Goal: Book appointment/travel/reservation

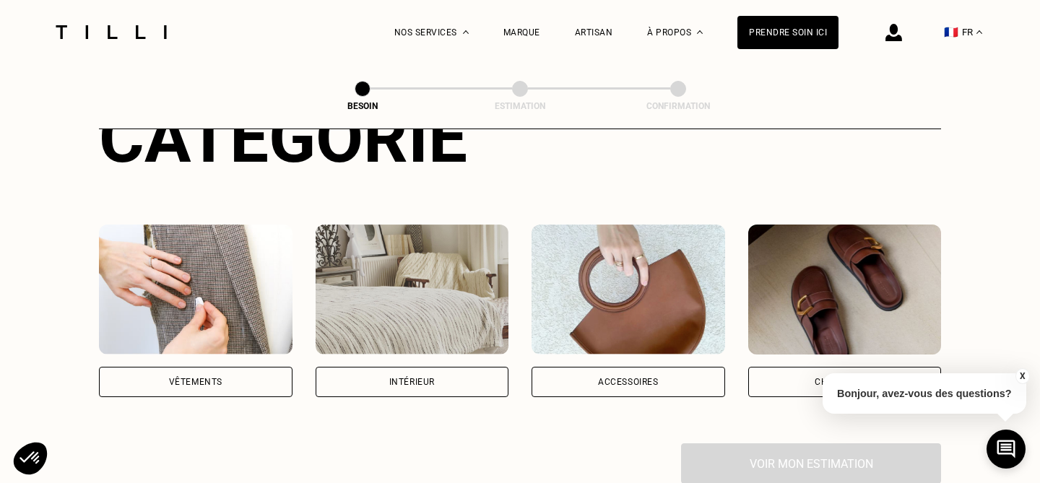
scroll to position [213, 0]
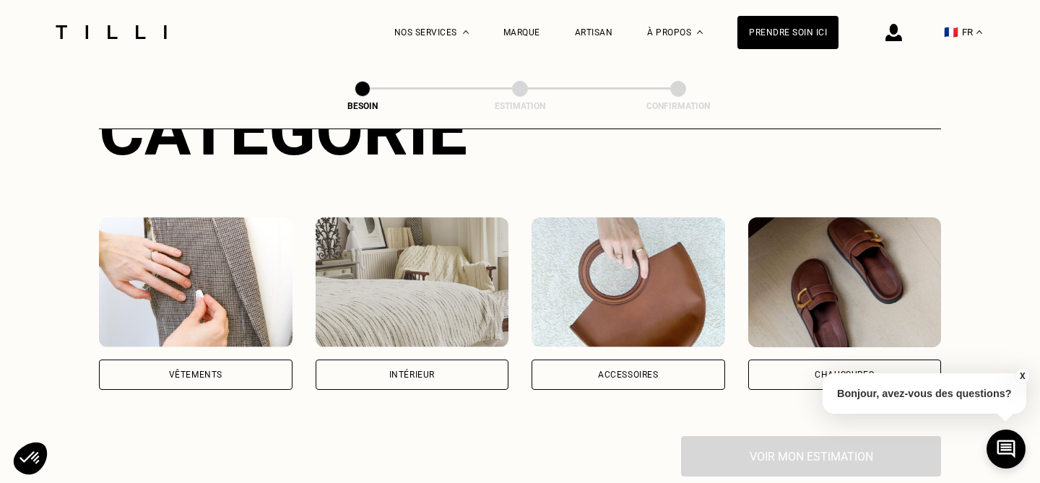
click at [209, 370] on div "Vêtements" at bounding box center [195, 374] width 53 height 9
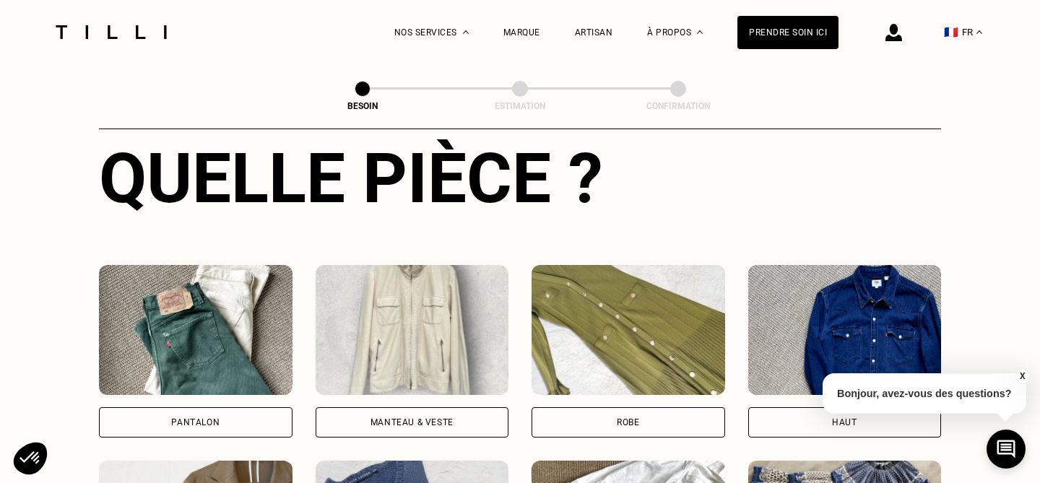
scroll to position [665, 0]
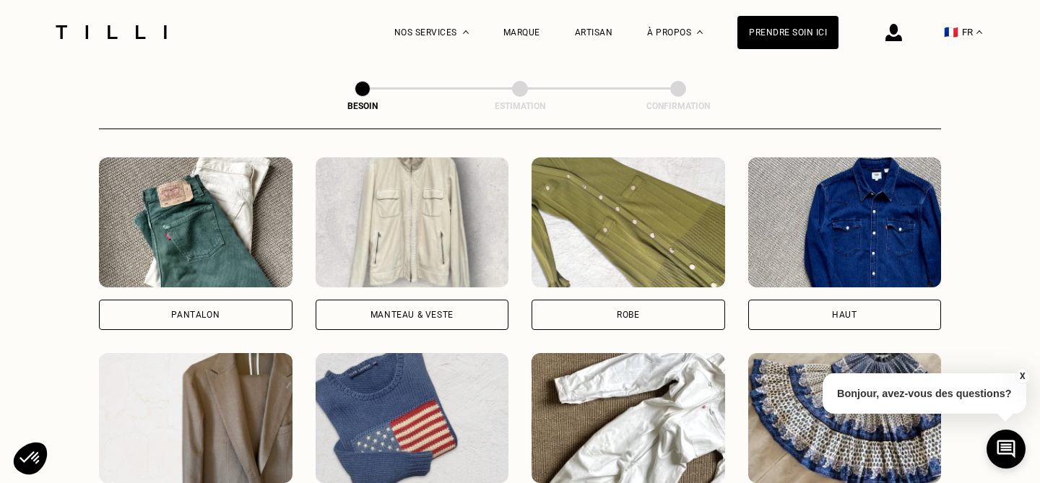
click at [206, 310] on div "Pantalon" at bounding box center [195, 314] width 48 height 9
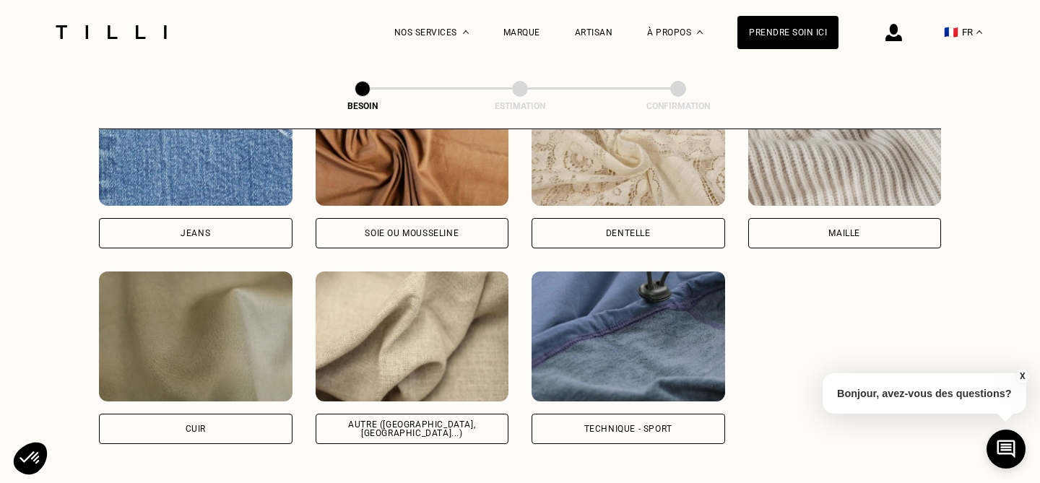
scroll to position [1629, 0]
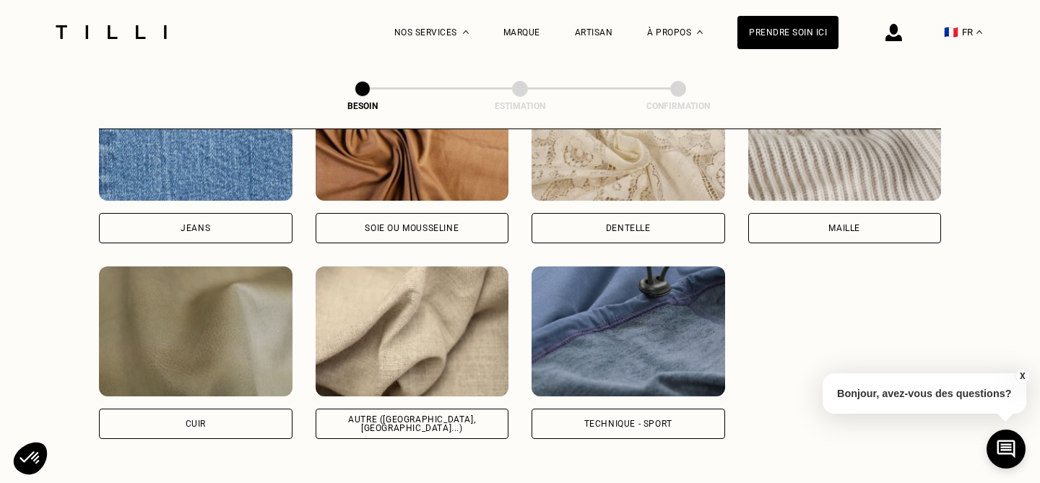
click at [364, 415] on div "Autre ([GEOGRAPHIC_DATA], [GEOGRAPHIC_DATA]...)" at bounding box center [412, 423] width 169 height 17
select select "FR"
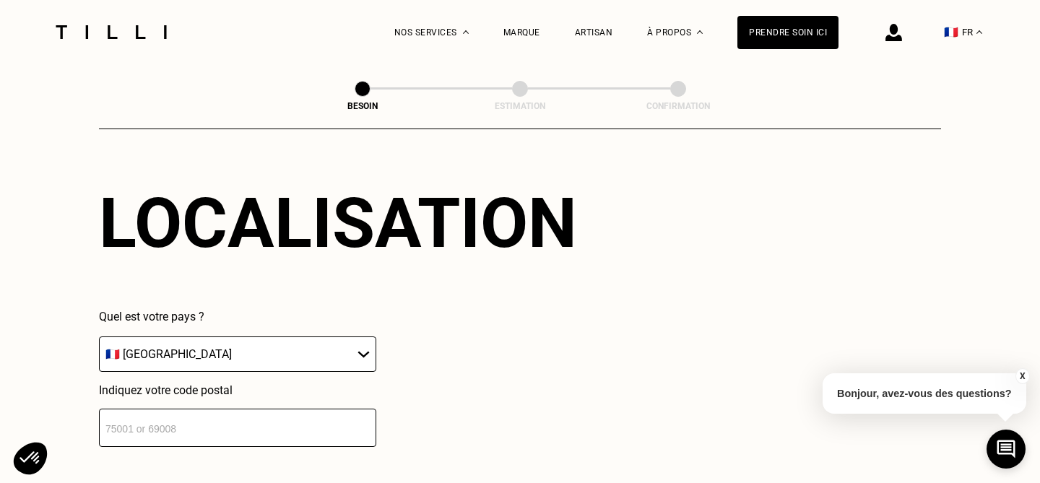
scroll to position [2036, 0]
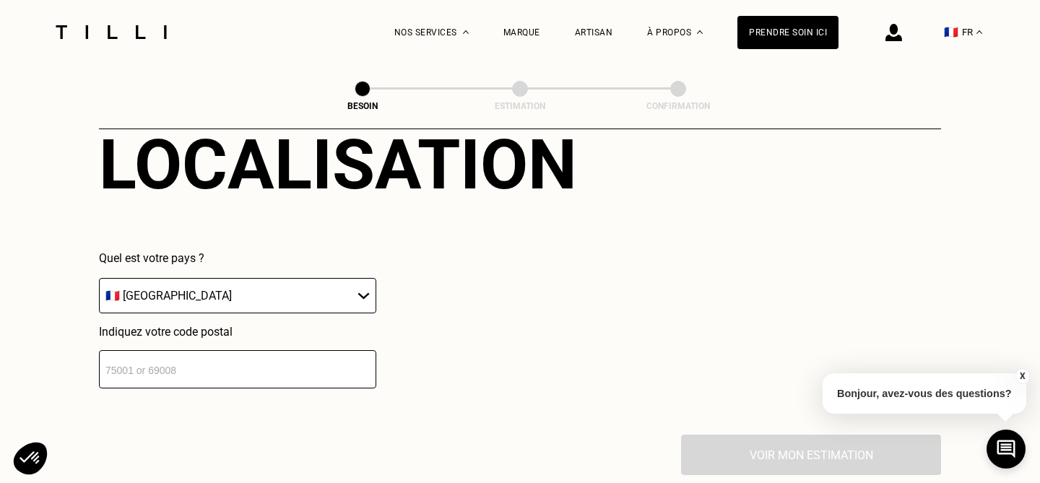
click at [268, 365] on input "number" at bounding box center [237, 369] width 277 height 38
type input "75015"
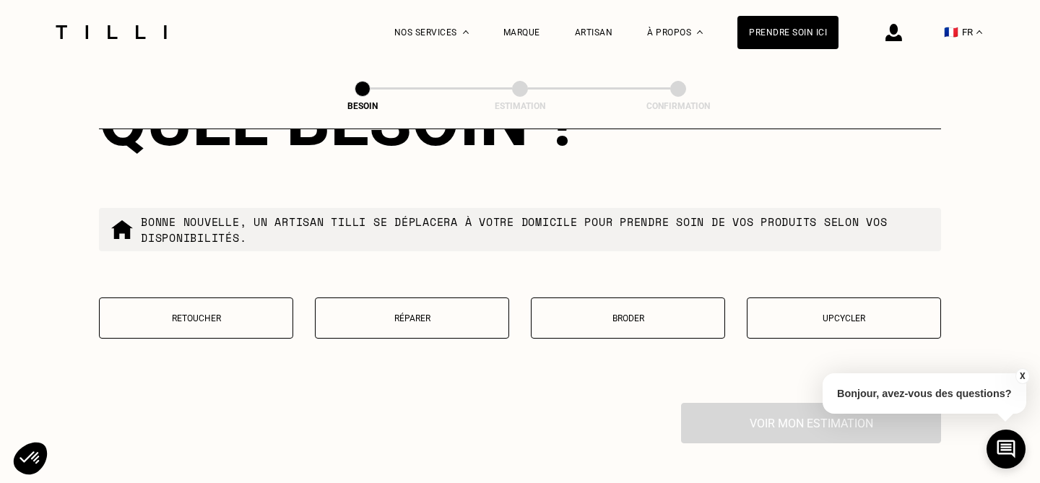
scroll to position [2456, 0]
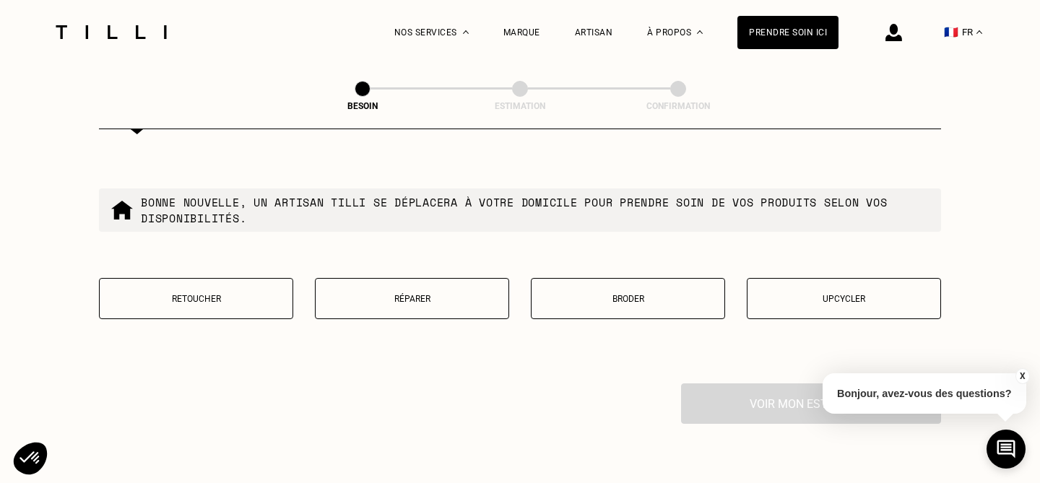
click at [225, 278] on button "Retoucher" at bounding box center [196, 298] width 194 height 41
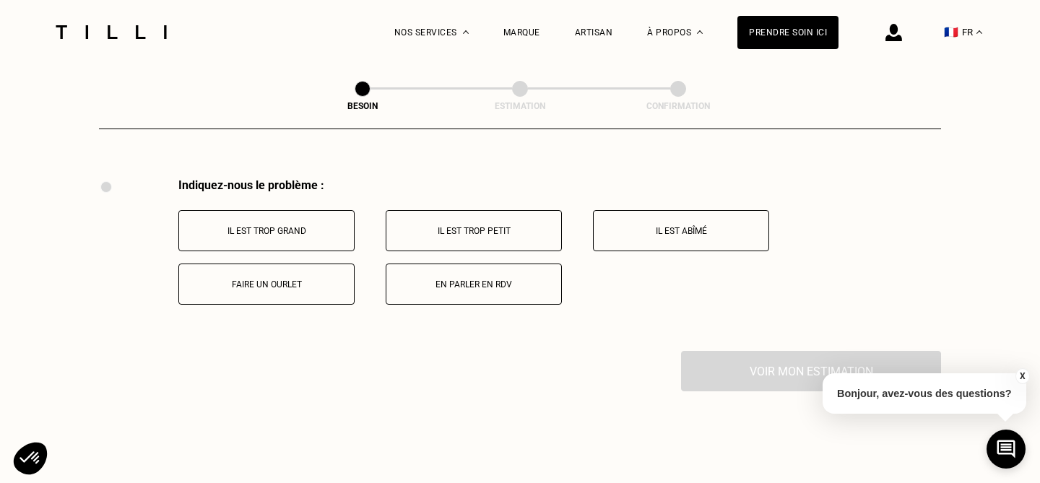
scroll to position [2663, 0]
click at [275, 277] on p "Faire un ourlet" at bounding box center [266, 282] width 160 height 10
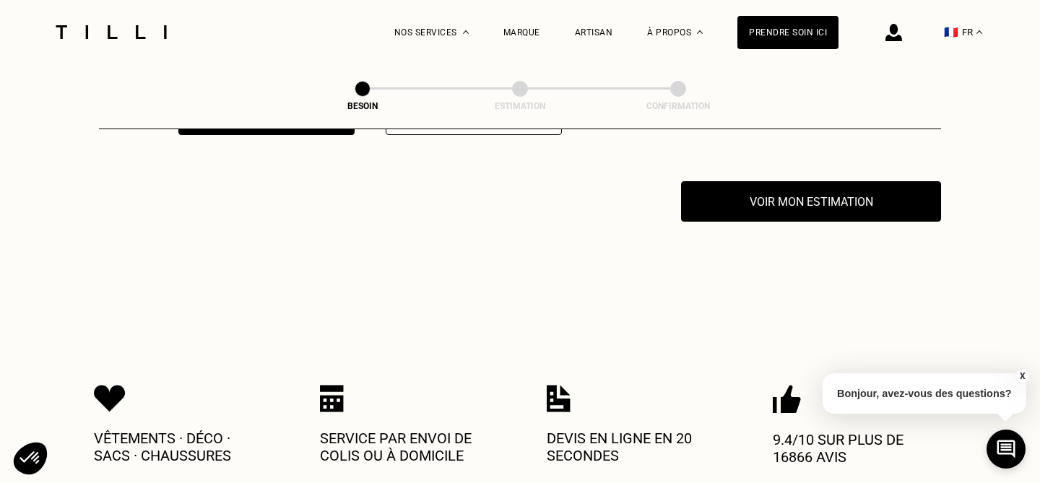
scroll to position [2835, 0]
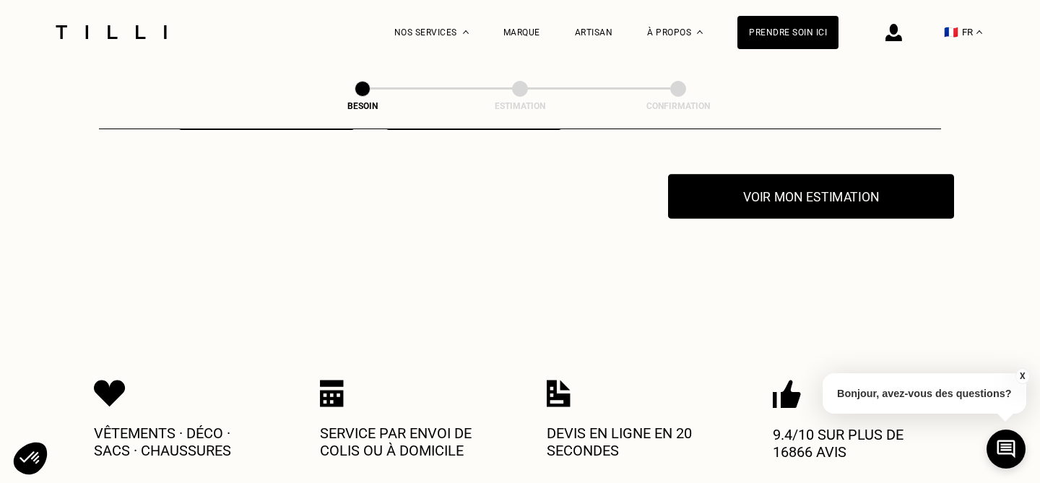
click at [744, 176] on button "Voir mon estimation" at bounding box center [811, 196] width 286 height 45
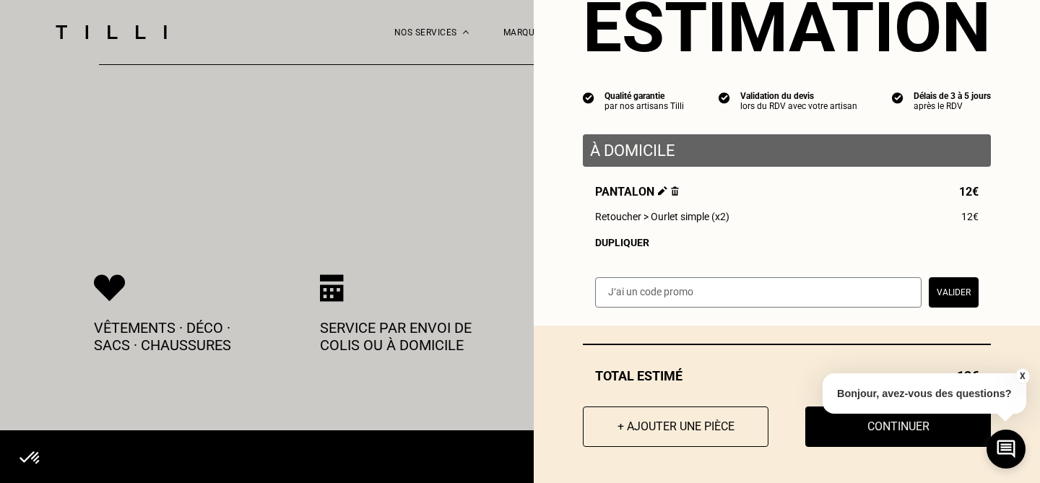
scroll to position [2948, 0]
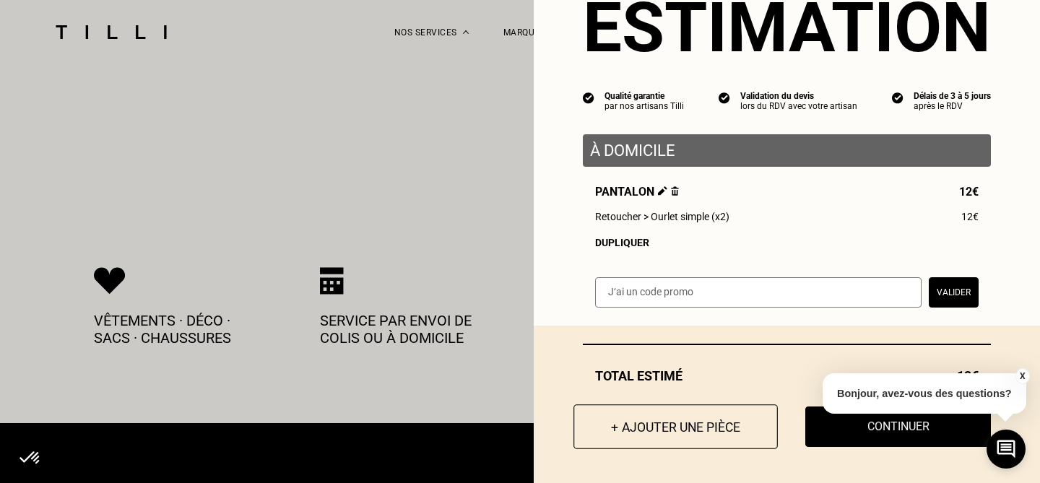
click at [679, 419] on button "+ Ajouter une pièce" at bounding box center [675, 426] width 204 height 45
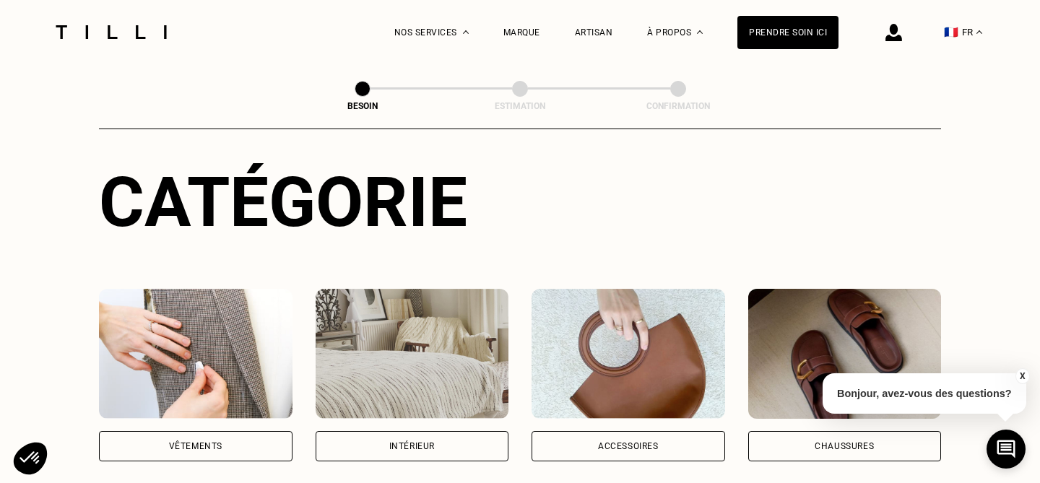
scroll to position [170, 0]
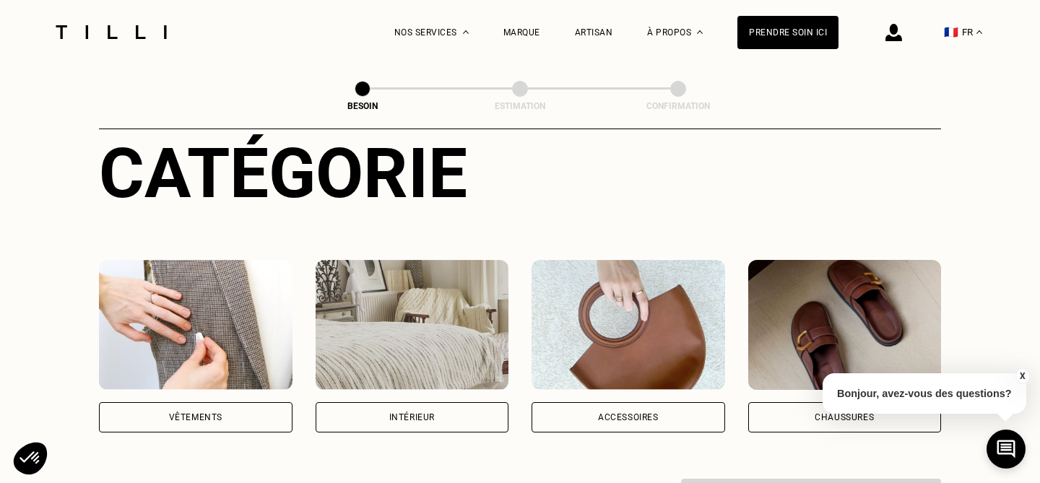
click at [137, 402] on div "Vêtements" at bounding box center [196, 417] width 194 height 30
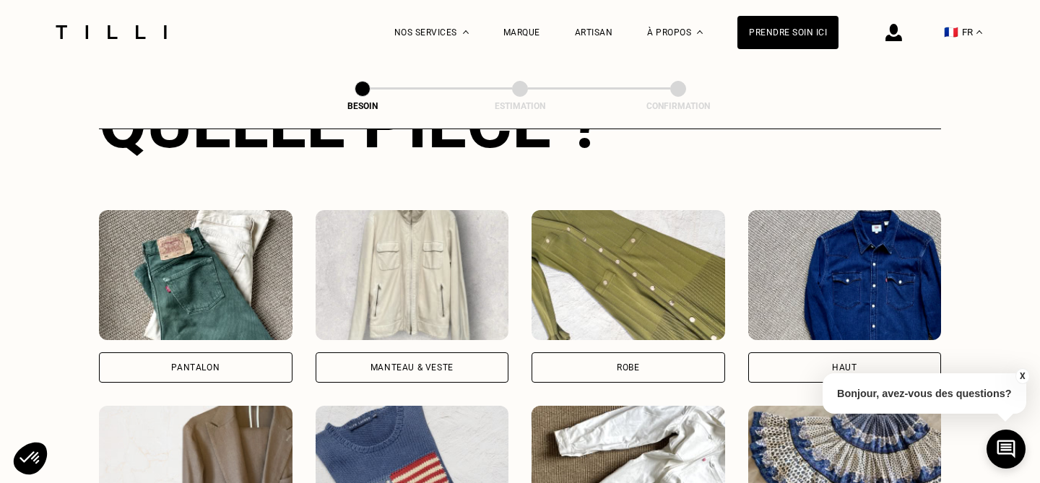
scroll to position [671, 0]
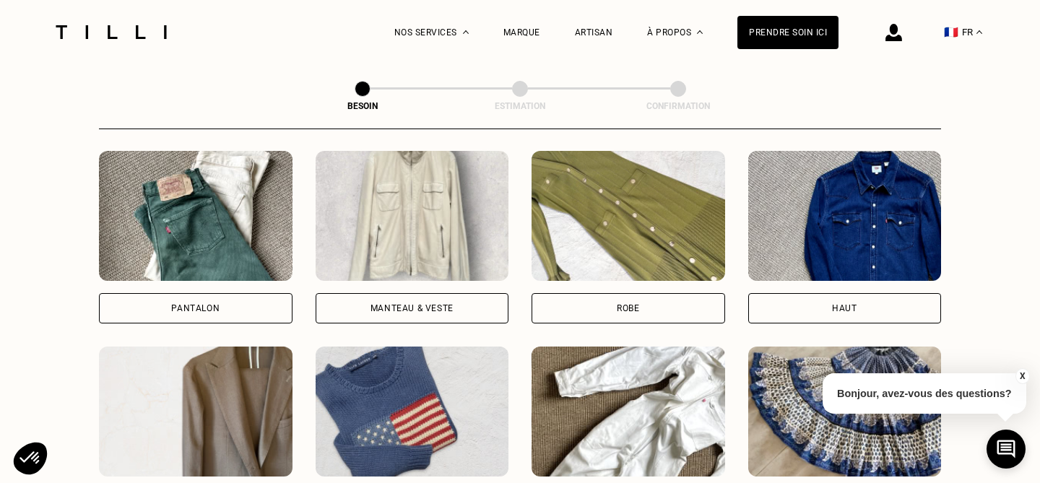
click at [620, 297] on div "Robe" at bounding box center [628, 308] width 194 height 30
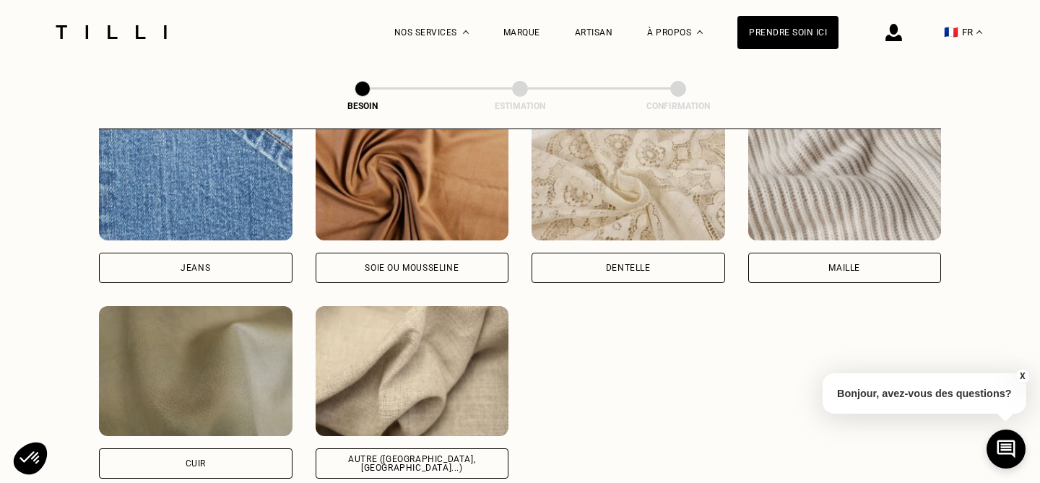
scroll to position [1591, 0]
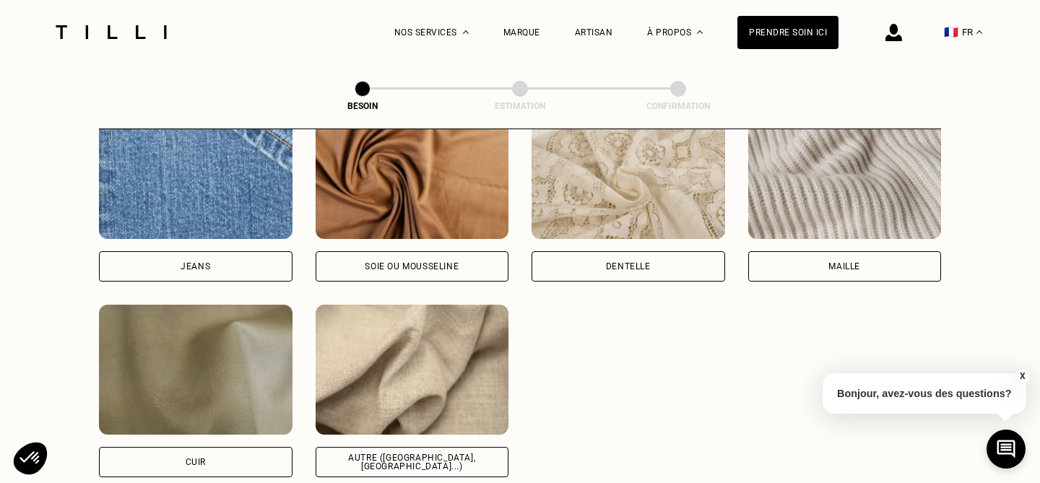
click at [457, 251] on div "Soie ou mousseline" at bounding box center [413, 266] width 194 height 30
select select "FR"
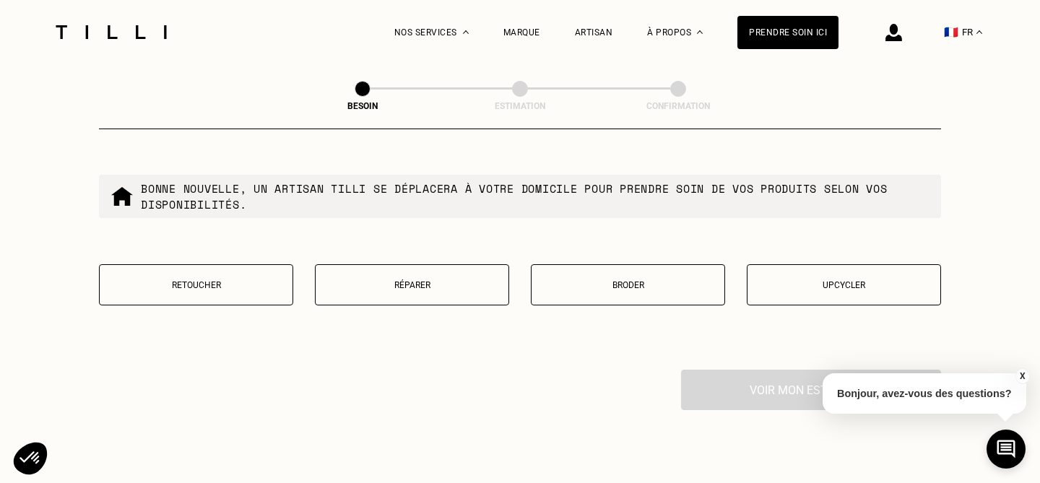
scroll to position [2478, 0]
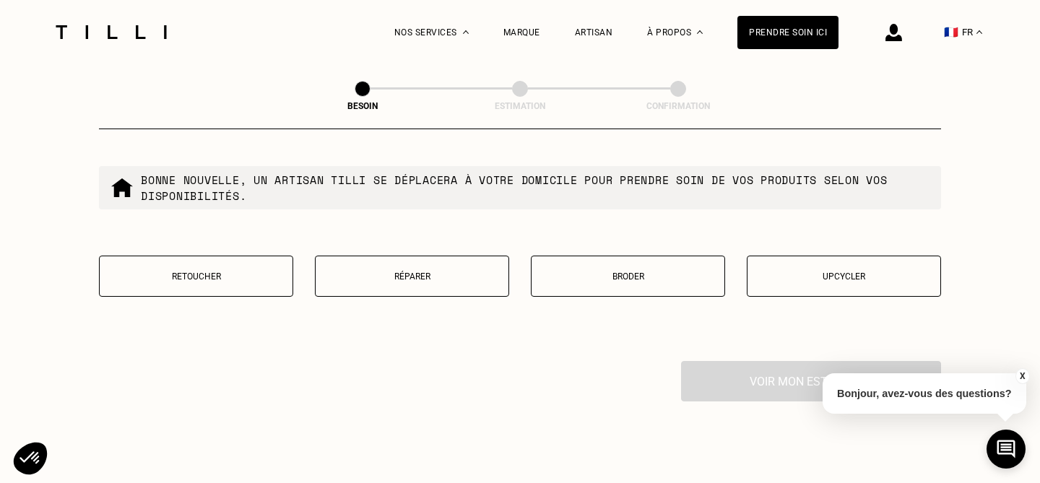
click at [217, 256] on button "Retoucher" at bounding box center [196, 276] width 194 height 41
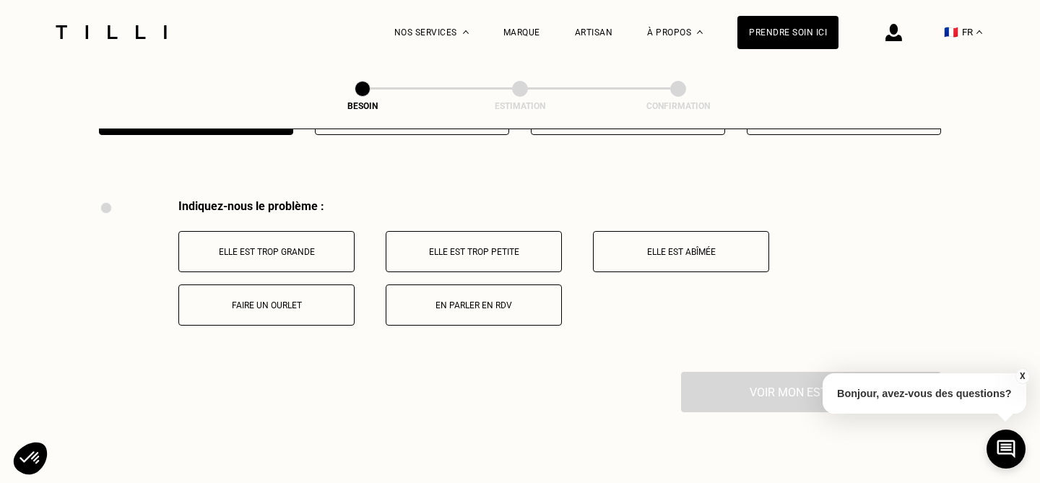
scroll to position [2638, 0]
click at [288, 297] on button "Faire un ourlet" at bounding box center [266, 306] width 176 height 41
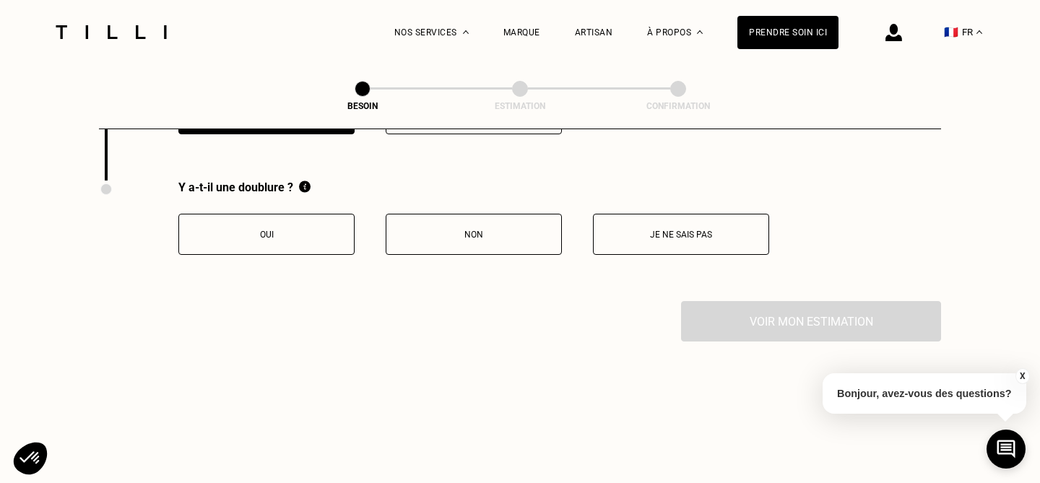
scroll to position [2835, 0]
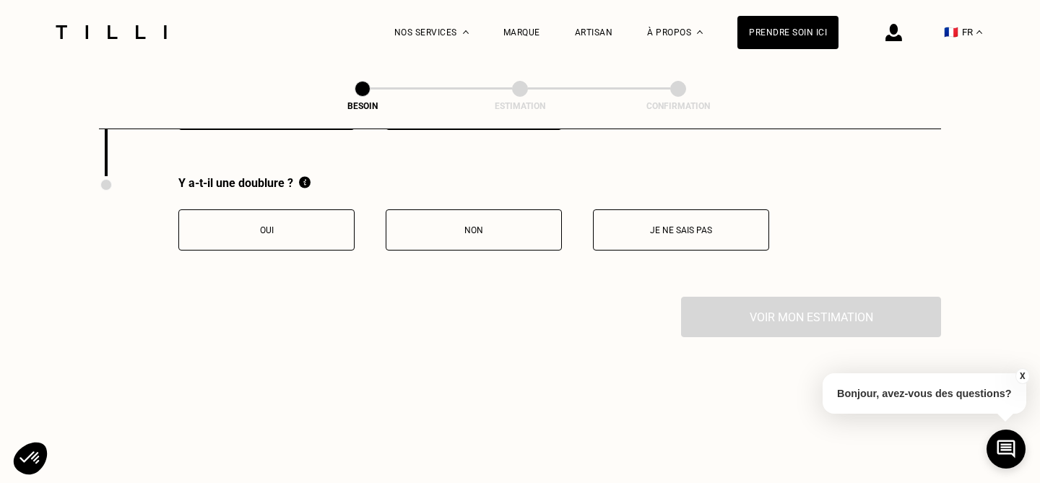
click at [505, 222] on button "Non" at bounding box center [474, 229] width 176 height 41
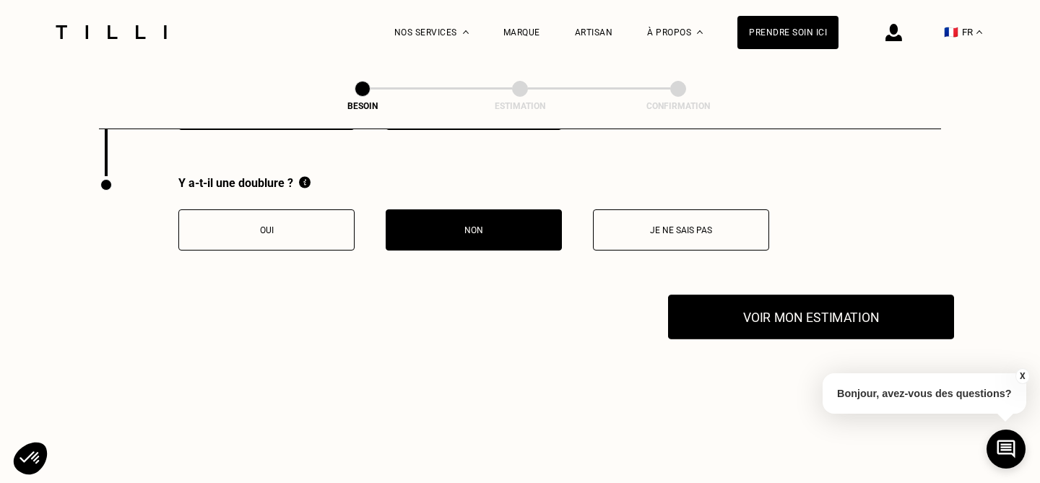
click at [787, 317] on button "Voir mon estimation" at bounding box center [811, 317] width 286 height 45
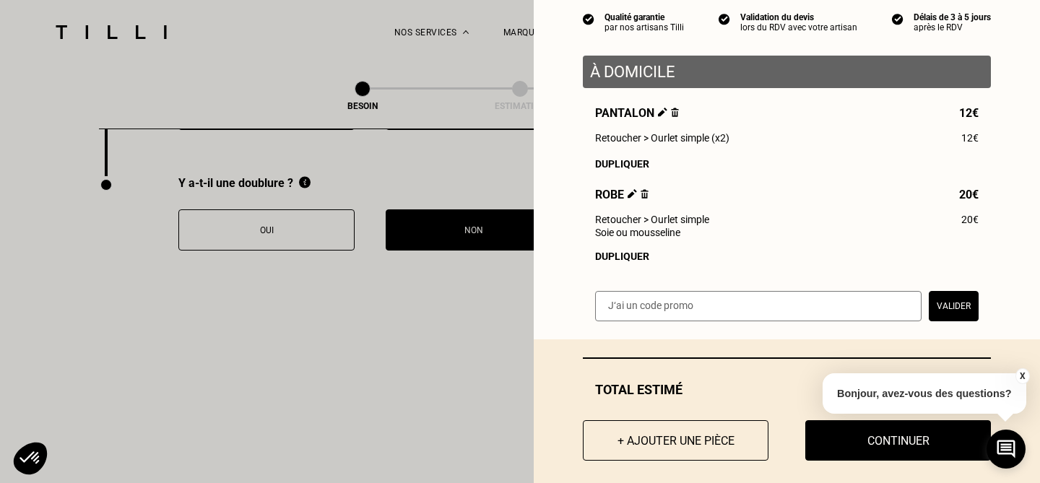
scroll to position [144, 0]
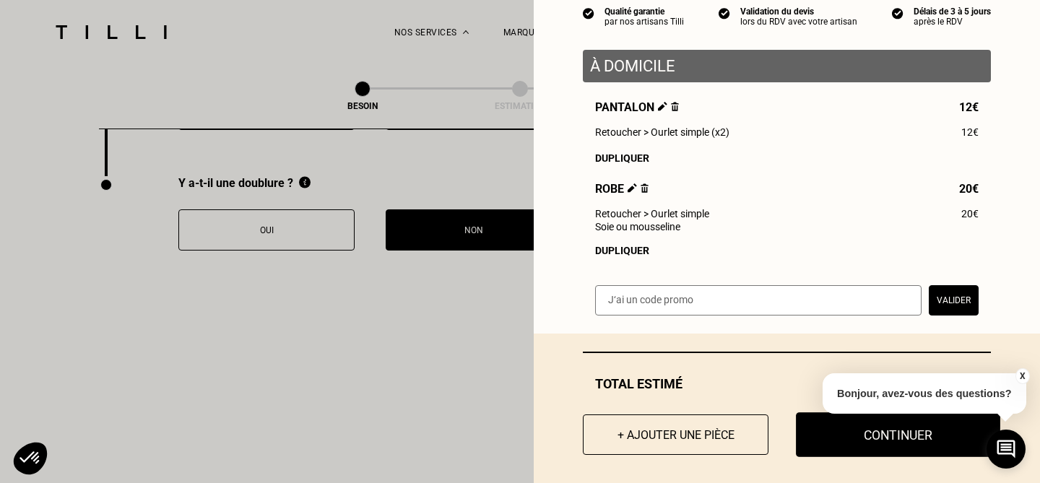
click at [836, 445] on button "Continuer" at bounding box center [898, 434] width 204 height 45
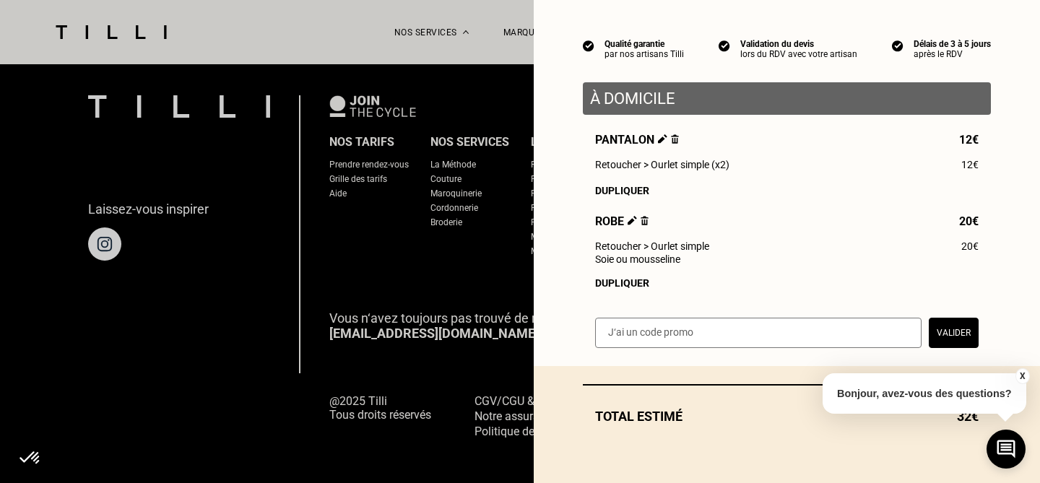
scroll to position [113, 0]
select select "FR"
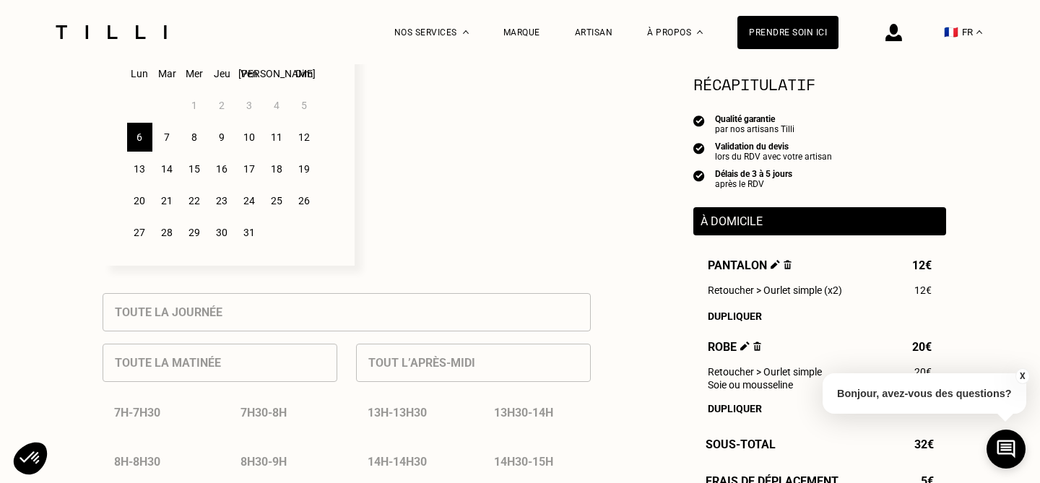
scroll to position [368, 0]
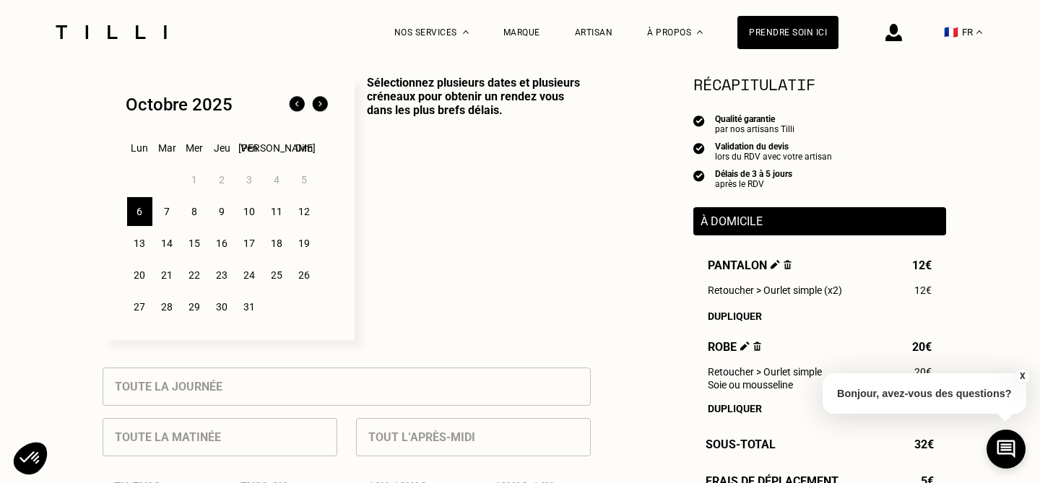
click at [172, 212] on div "7" at bounding box center [167, 211] width 25 height 29
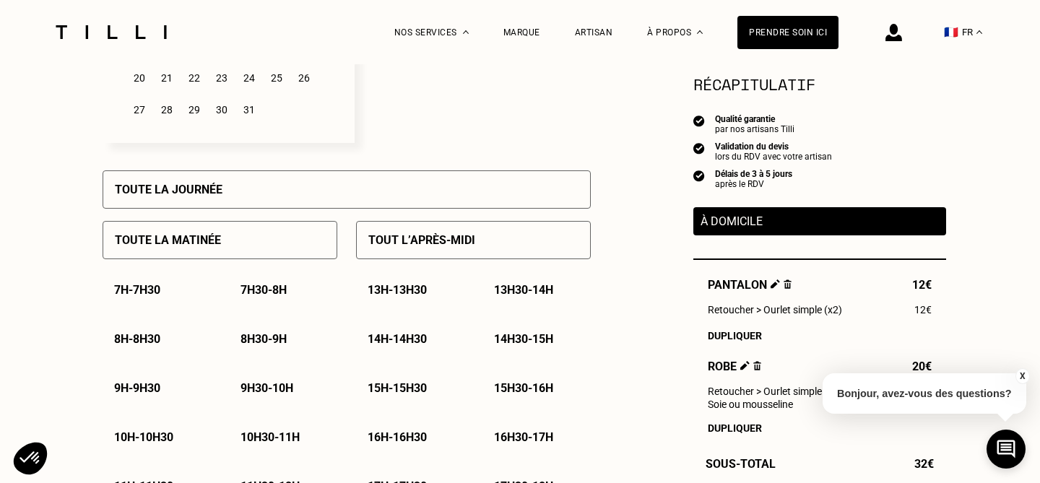
scroll to position [566, 0]
click at [529, 285] on p "13h30 - 14h" at bounding box center [523, 289] width 59 height 14
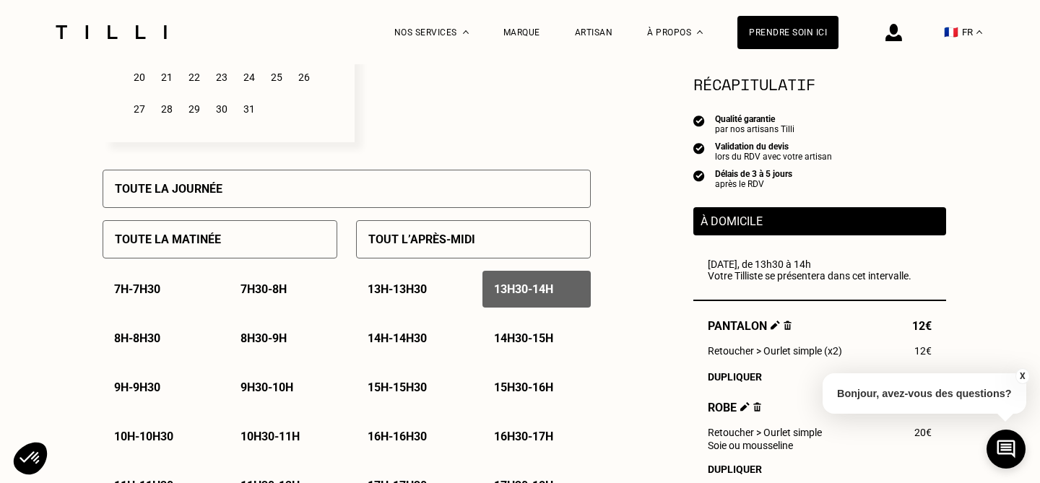
click at [544, 280] on div "13h30 - 14h" at bounding box center [536, 289] width 108 height 37
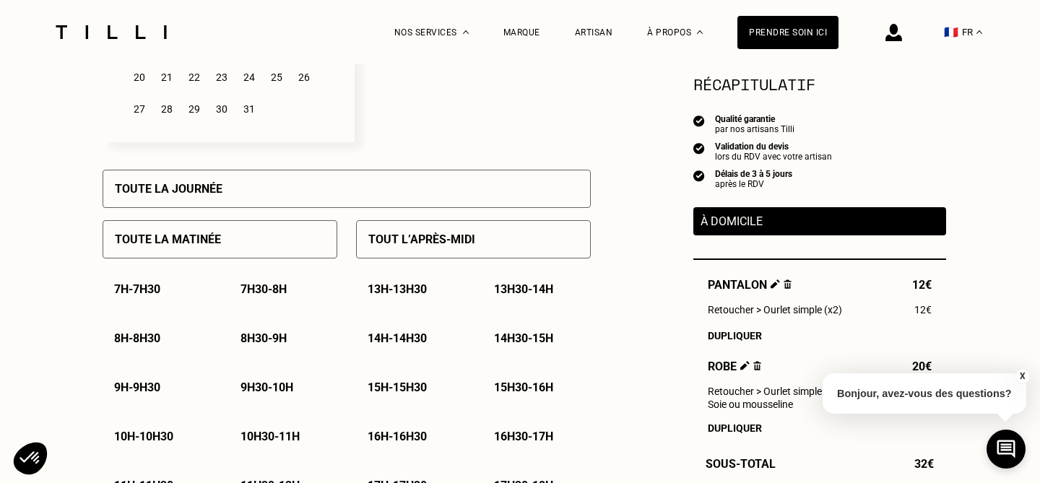
click at [420, 337] on p "14h - 14h30" at bounding box center [397, 338] width 59 height 14
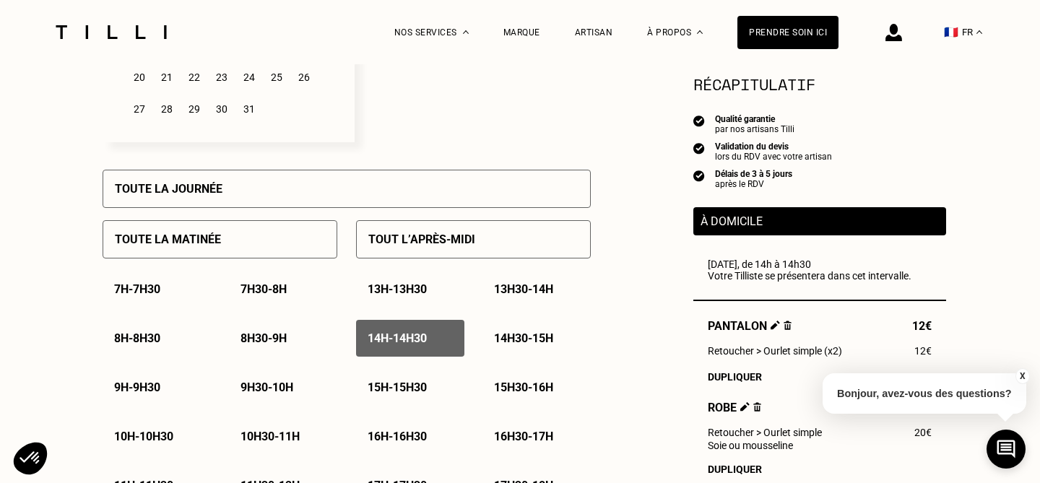
click at [508, 333] on p "14h30 - 15h" at bounding box center [523, 338] width 59 height 14
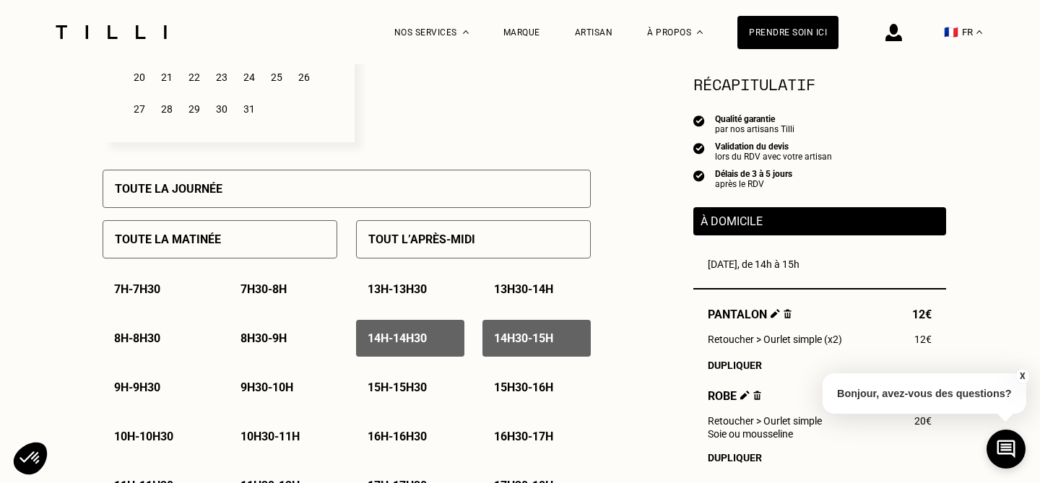
click at [401, 384] on p "15h - 15h30" at bounding box center [397, 388] width 59 height 14
click at [503, 379] on div "15h30 - 16h" at bounding box center [536, 387] width 108 height 37
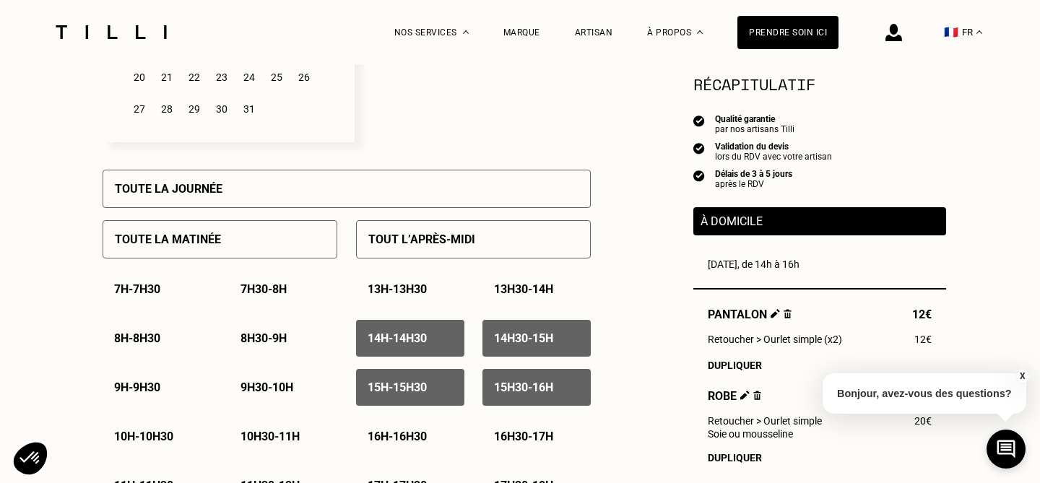
click at [383, 430] on div "16h - 16h30" at bounding box center [410, 436] width 108 height 37
click at [493, 428] on div "16h30 - 17h" at bounding box center [536, 436] width 108 height 37
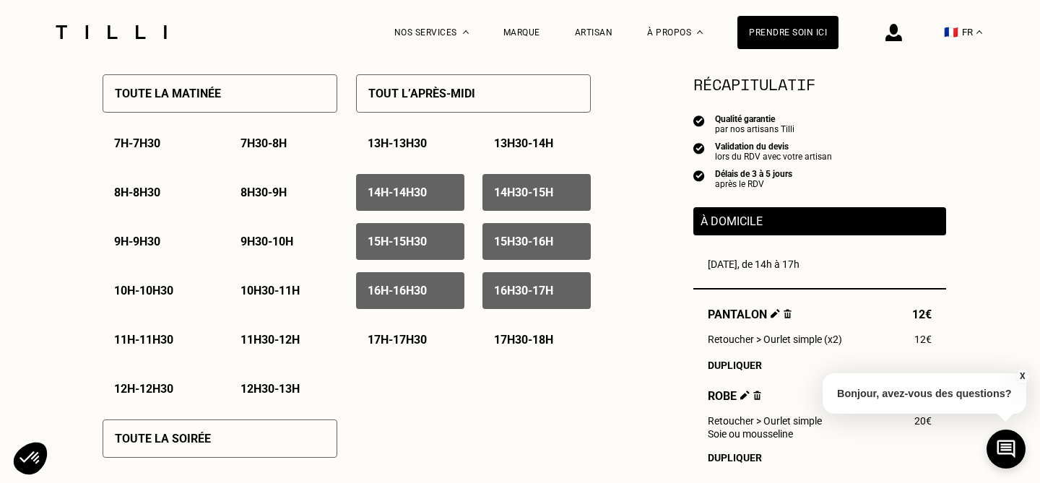
scroll to position [794, 0]
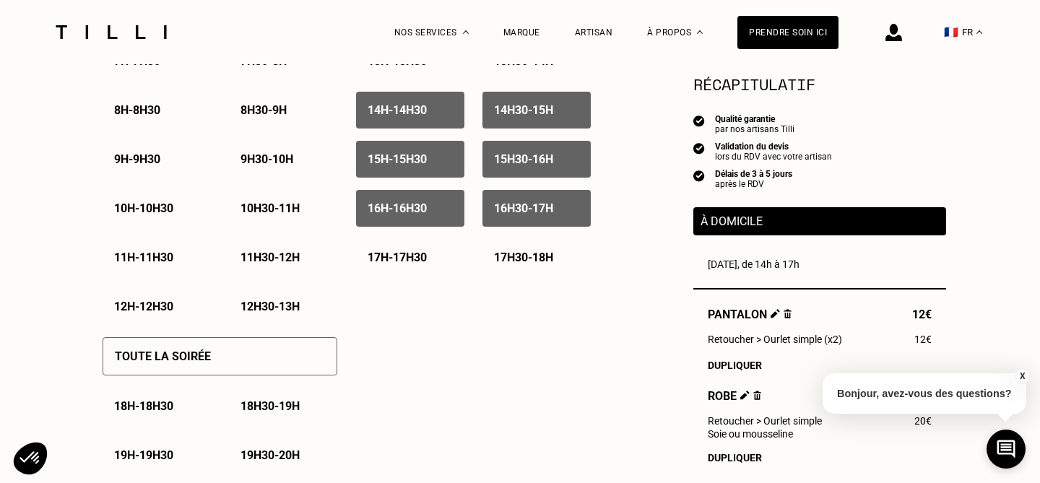
click at [388, 254] on p "17h - 17h30" at bounding box center [397, 258] width 59 height 14
click at [487, 258] on div "17h30 - 18h" at bounding box center [536, 257] width 108 height 37
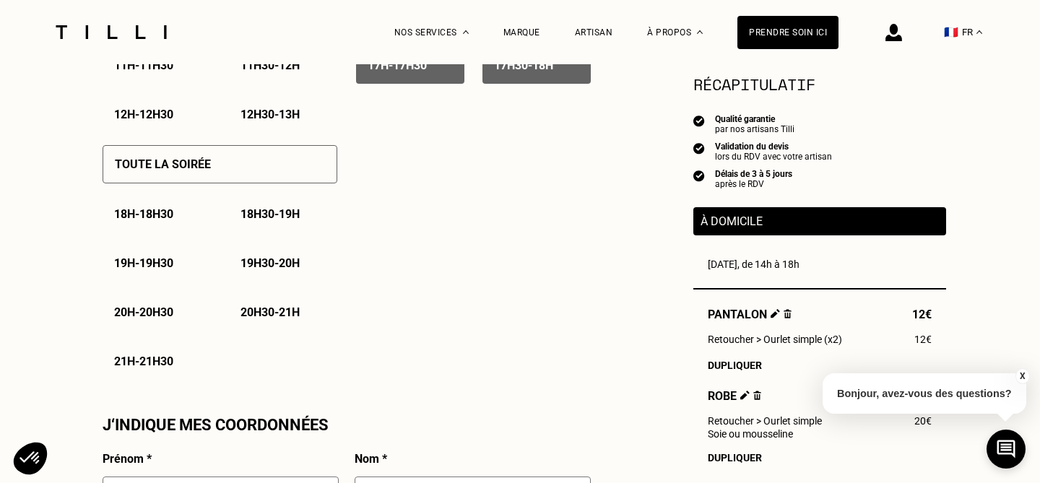
scroll to position [979, 0]
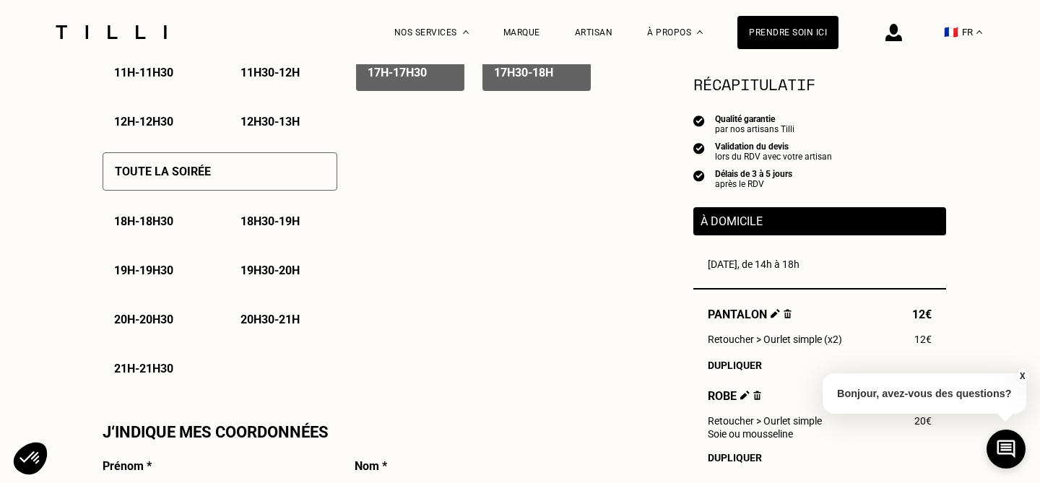
click at [144, 222] on p "18h - 18h30" at bounding box center [143, 221] width 59 height 14
click at [284, 219] on p "18h30 - 19h" at bounding box center [269, 221] width 59 height 14
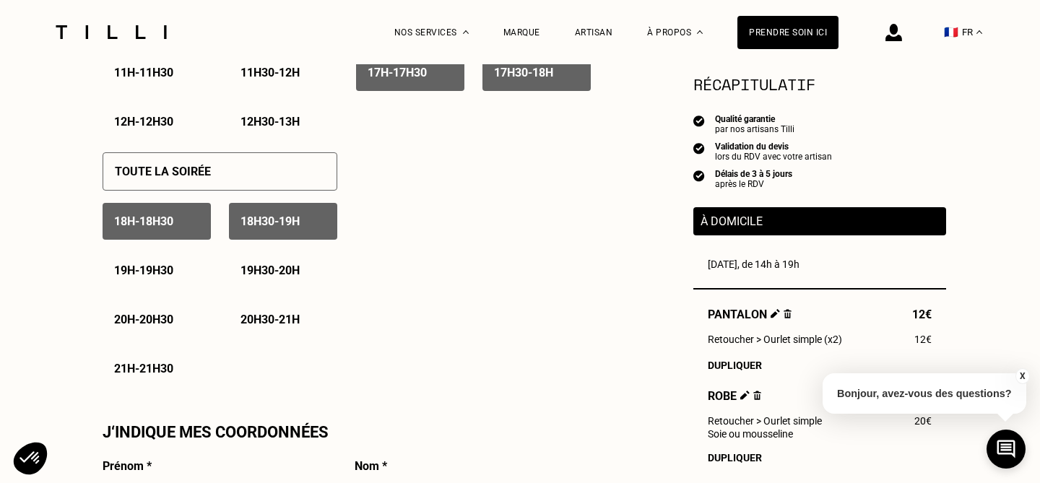
click at [168, 268] on p "19h - 19h30" at bounding box center [143, 271] width 59 height 14
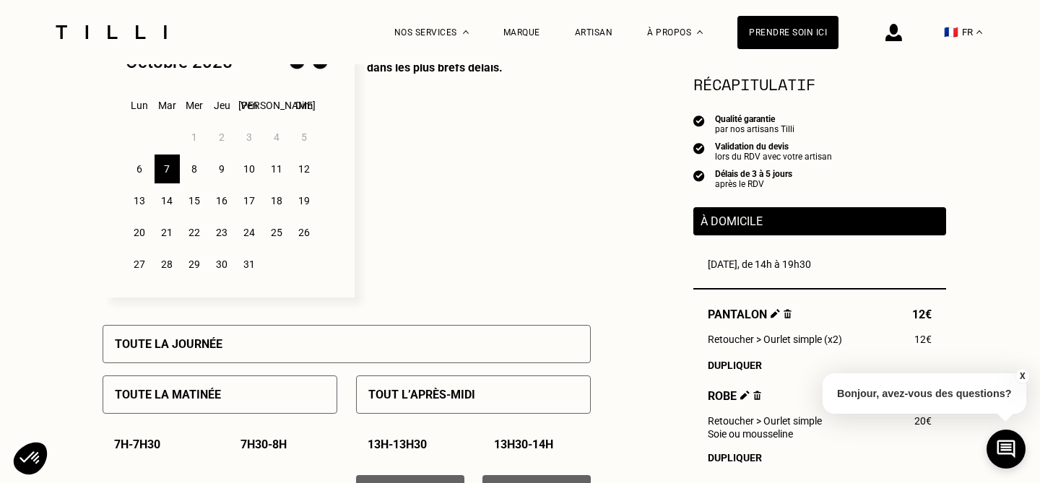
scroll to position [424, 0]
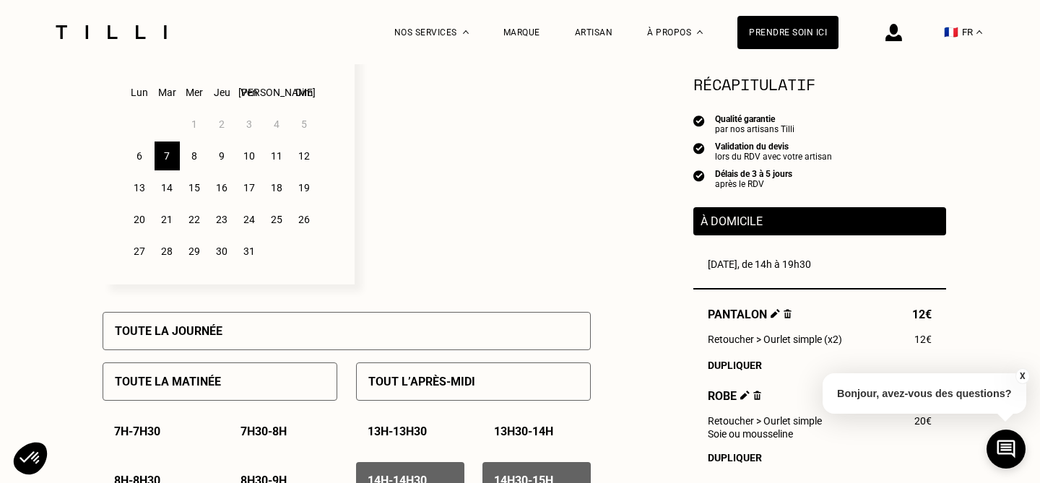
click at [192, 162] on div "8" at bounding box center [194, 156] width 25 height 29
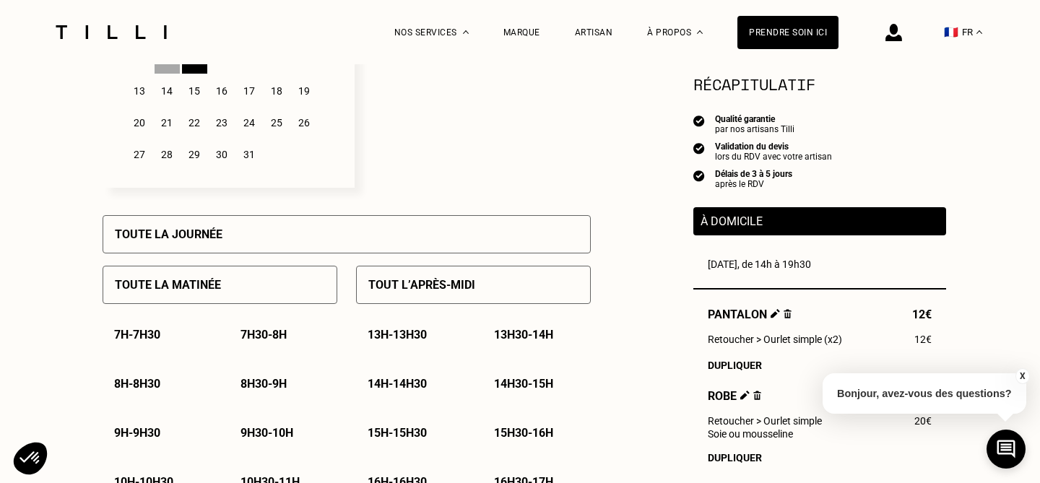
scroll to position [612, 0]
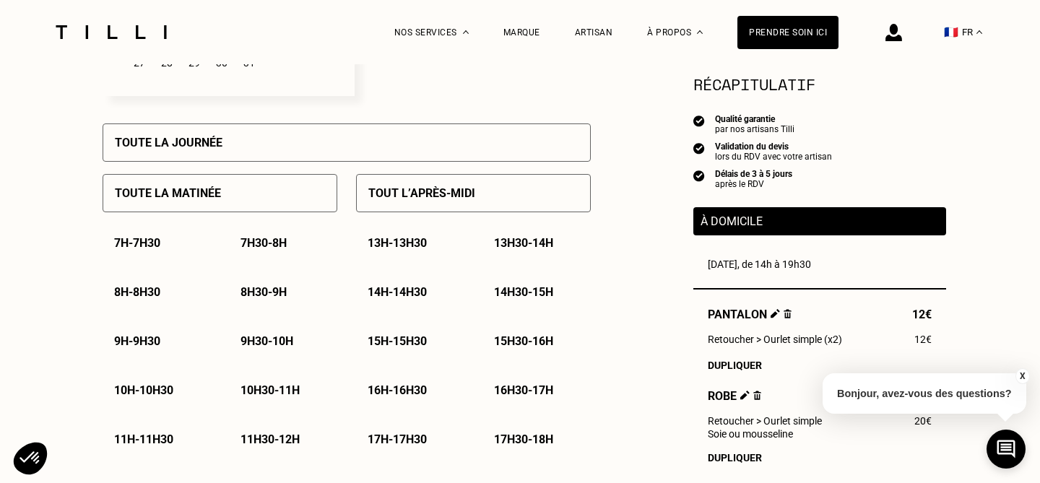
click at [178, 144] on p "Toute la journée" at bounding box center [169, 143] width 108 height 14
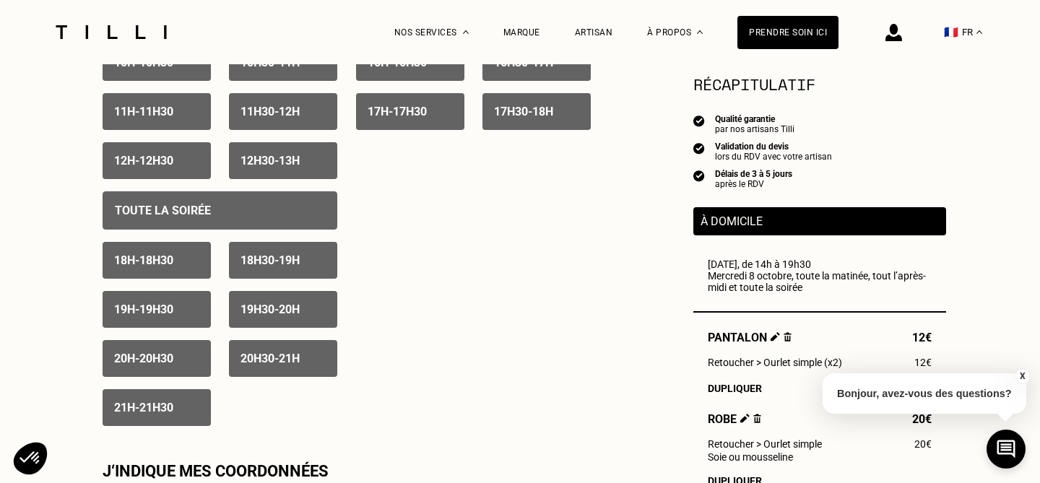
scroll to position [942, 0]
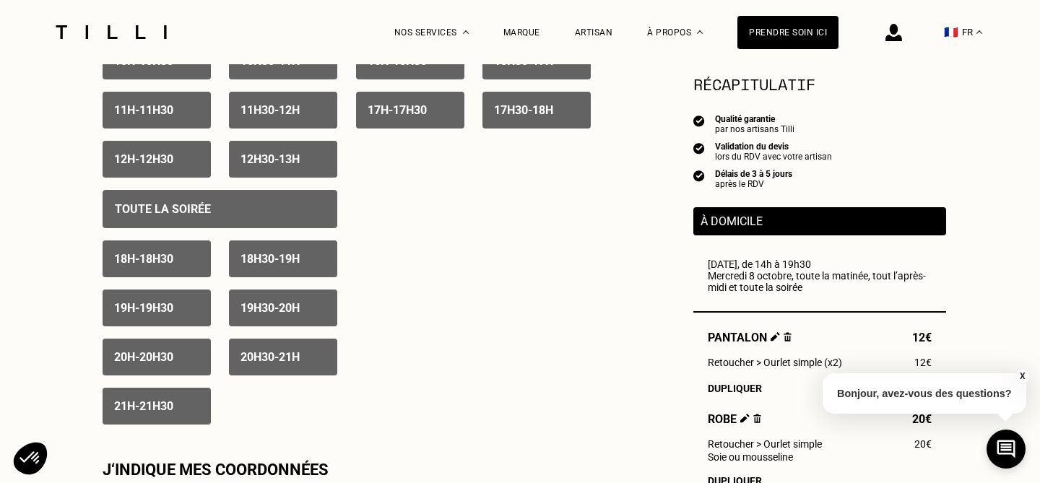
click at [132, 400] on div "21h - 21h30" at bounding box center [157, 406] width 108 height 37
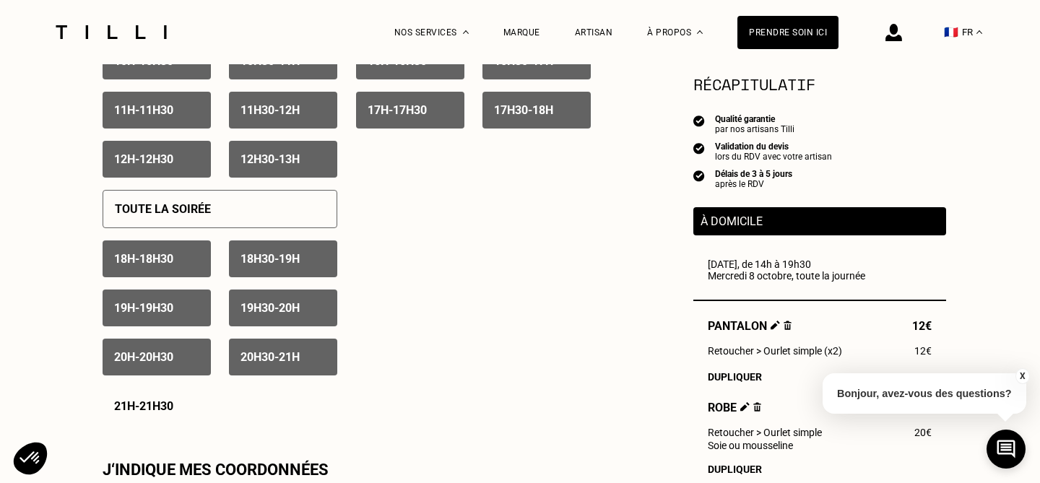
click at [237, 369] on div "20h30 - 21h" at bounding box center [283, 357] width 108 height 37
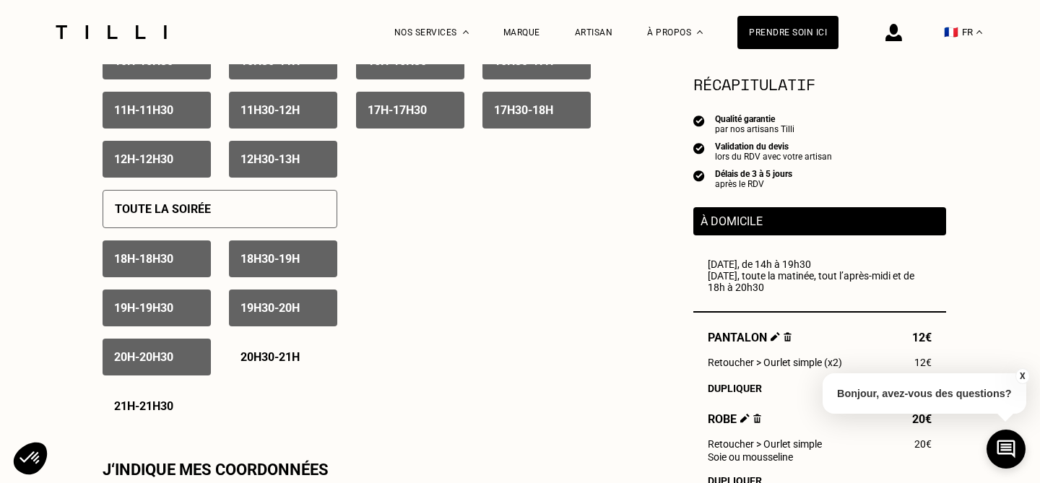
click at [157, 360] on p "20h - 20h30" at bounding box center [143, 357] width 59 height 14
click at [256, 317] on div "19h30 - 20h" at bounding box center [283, 308] width 108 height 37
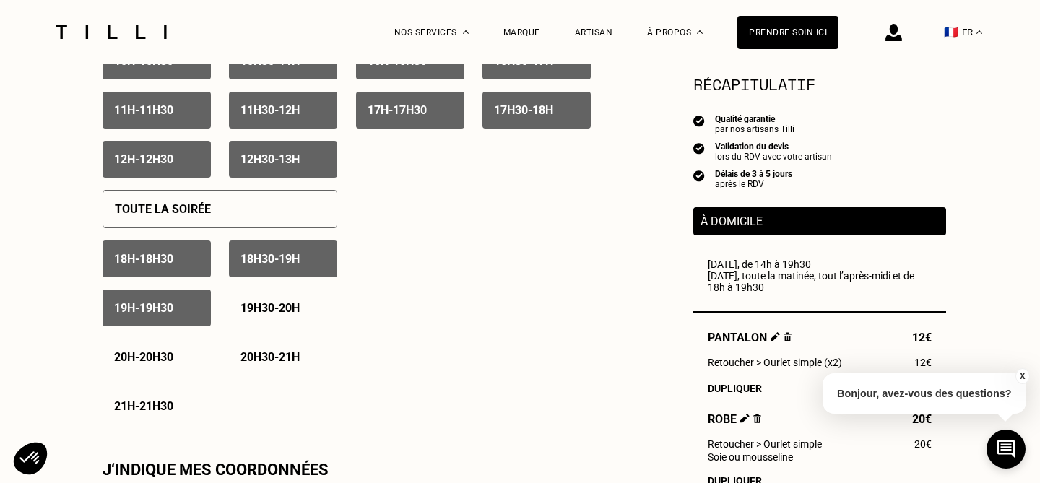
click at [182, 316] on div "19h - 19h30" at bounding box center [157, 308] width 108 height 37
click at [260, 260] on p "18h30 - 19h" at bounding box center [269, 259] width 59 height 14
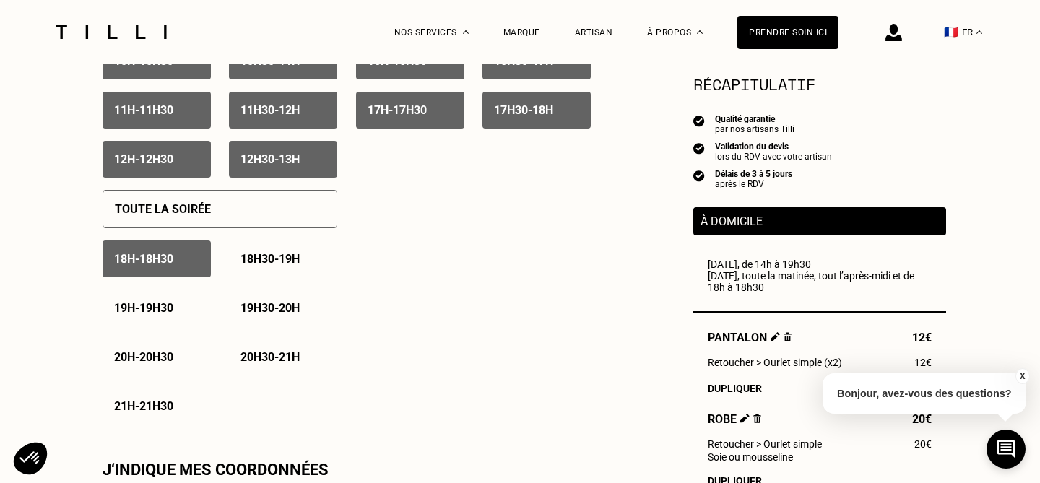
click at [165, 250] on div "18h - 18h30" at bounding box center [157, 258] width 108 height 37
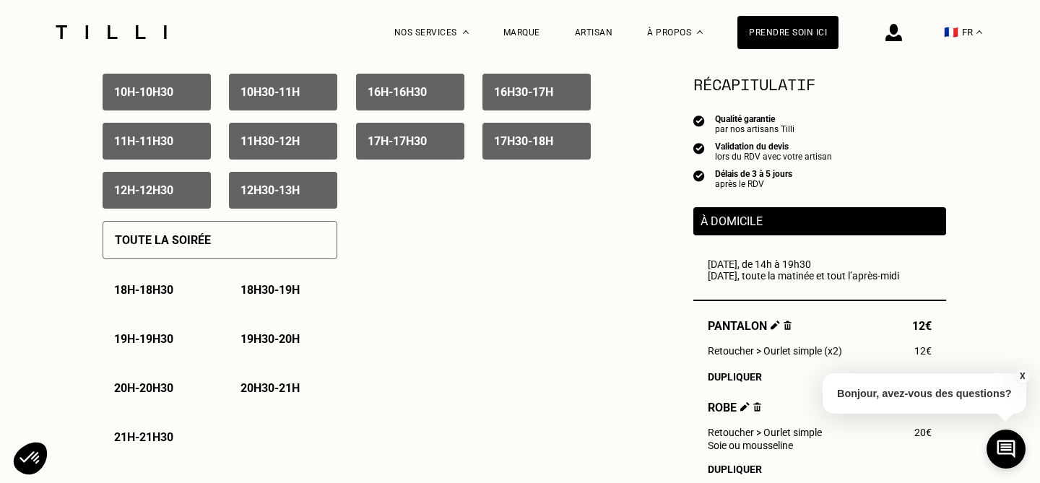
scroll to position [814, 0]
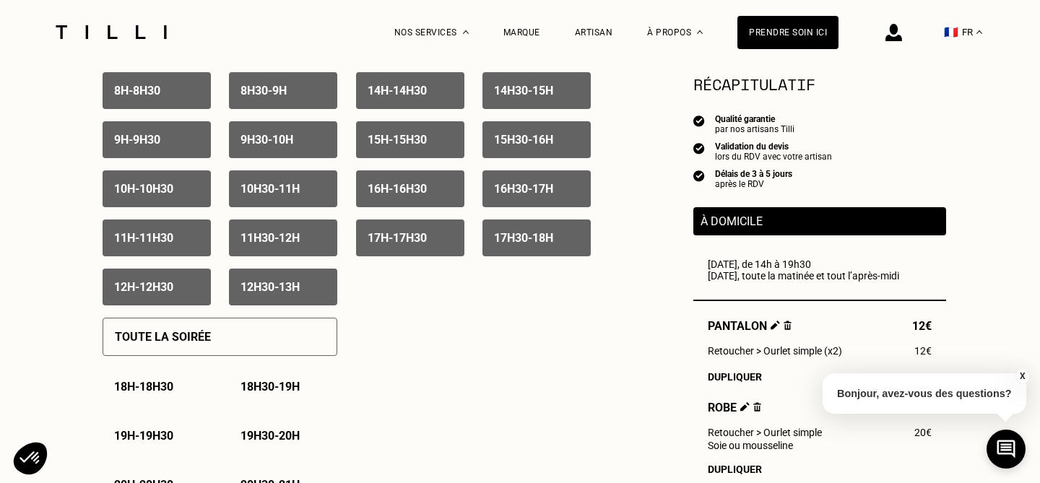
click at [518, 250] on div "17h30 - 18h" at bounding box center [536, 237] width 108 height 37
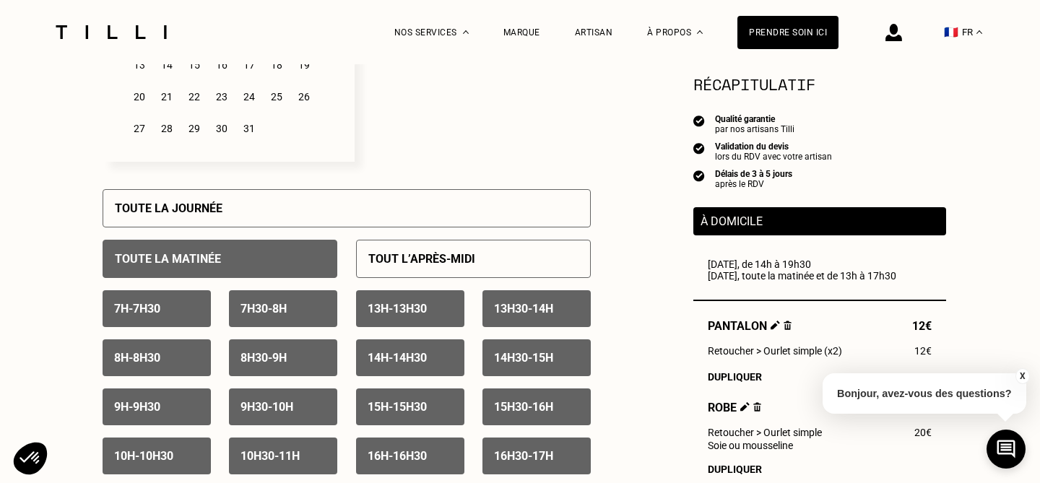
scroll to position [554, 0]
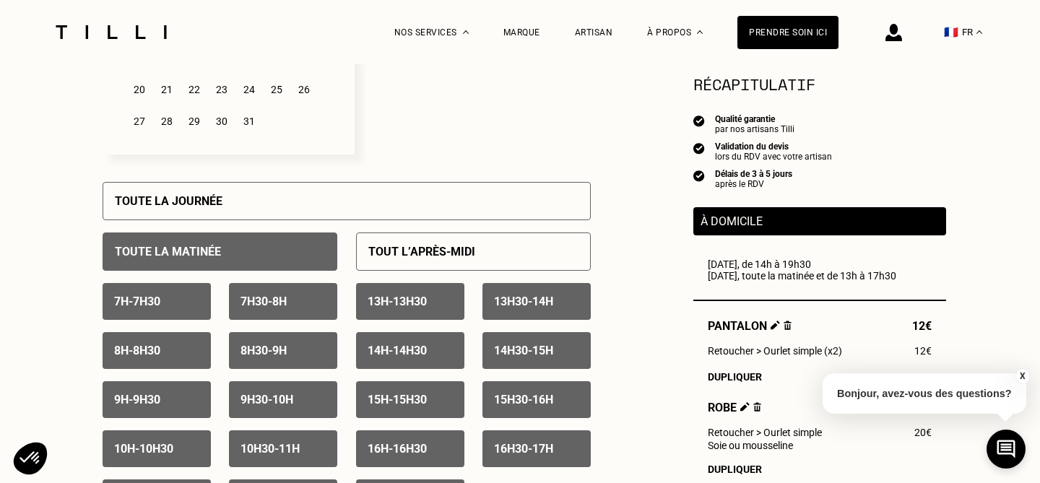
click at [133, 298] on p "7h - 7h30" at bounding box center [137, 302] width 46 height 14
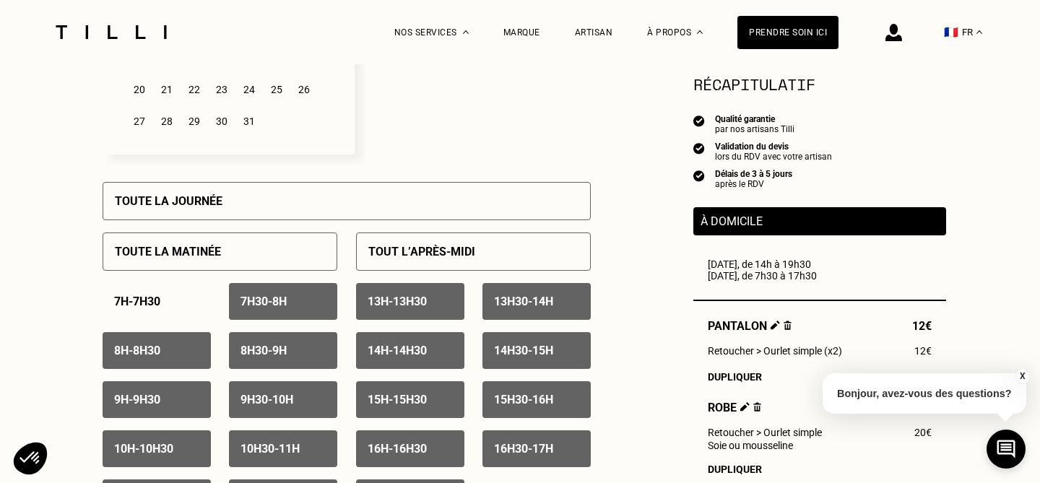
click at [287, 302] on p "7h30 - 8h" at bounding box center [263, 302] width 46 height 14
click at [183, 345] on div "8h - 8h30" at bounding box center [157, 350] width 108 height 37
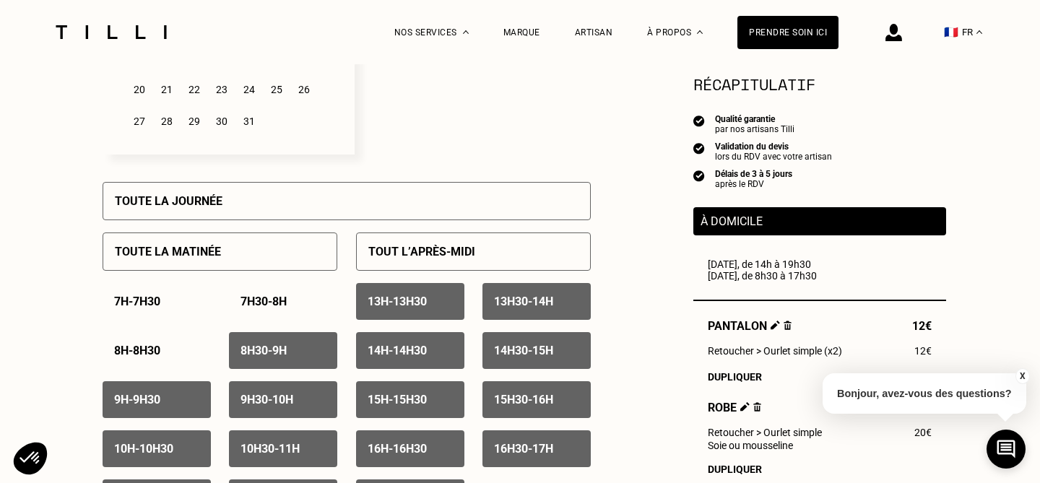
click at [313, 355] on div "8h30 - 9h" at bounding box center [283, 350] width 108 height 37
click at [168, 396] on div "9h - 9h30" at bounding box center [157, 399] width 108 height 37
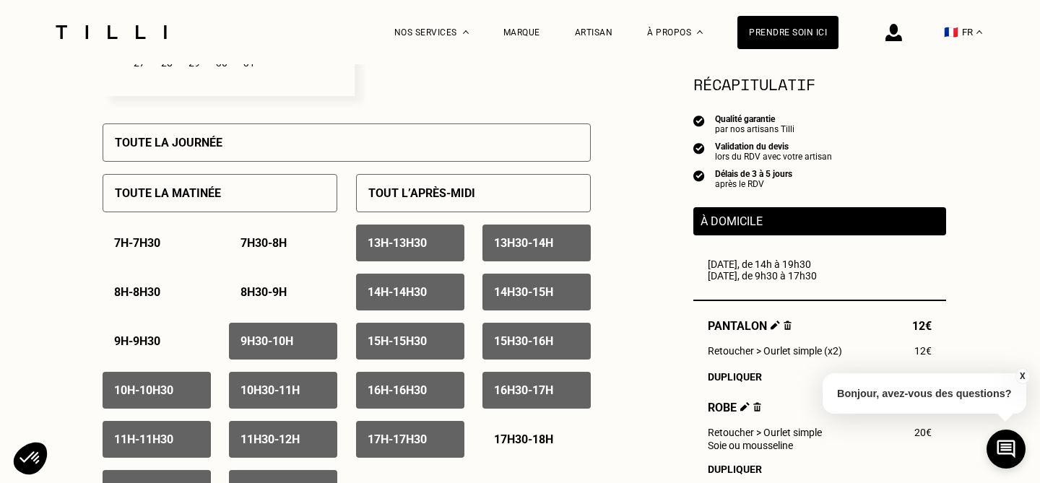
scroll to position [624, 0]
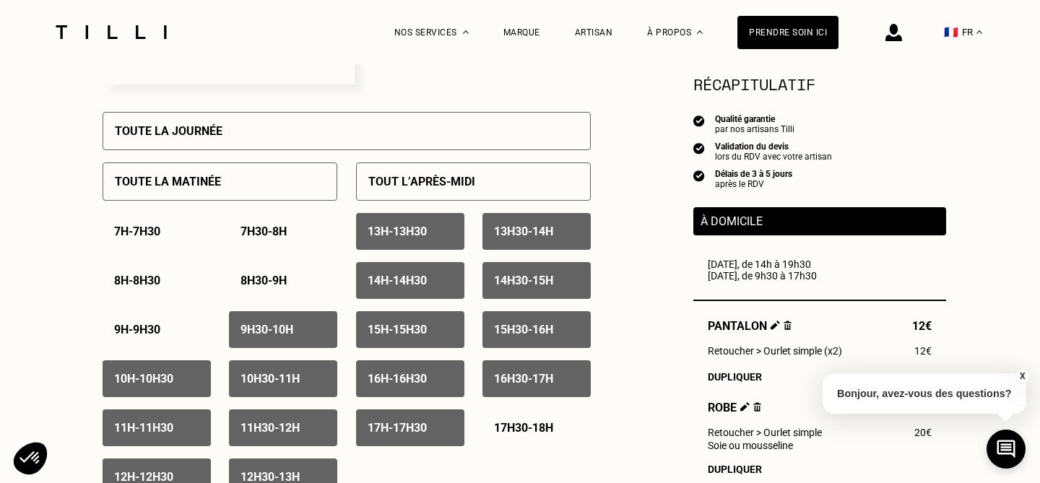
click at [252, 329] on p "9h30 - 10h" at bounding box center [266, 330] width 53 height 14
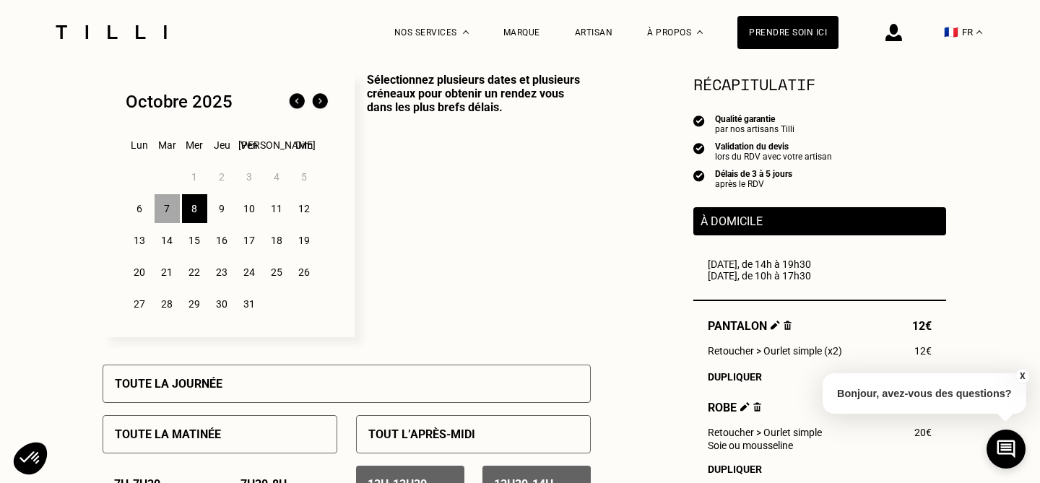
scroll to position [238, 0]
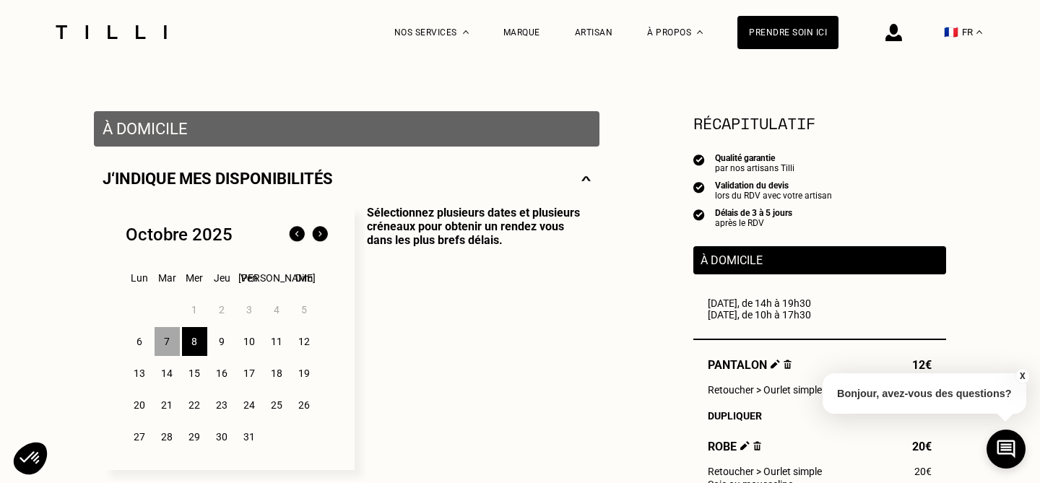
click at [218, 347] on div "9" at bounding box center [221, 341] width 25 height 29
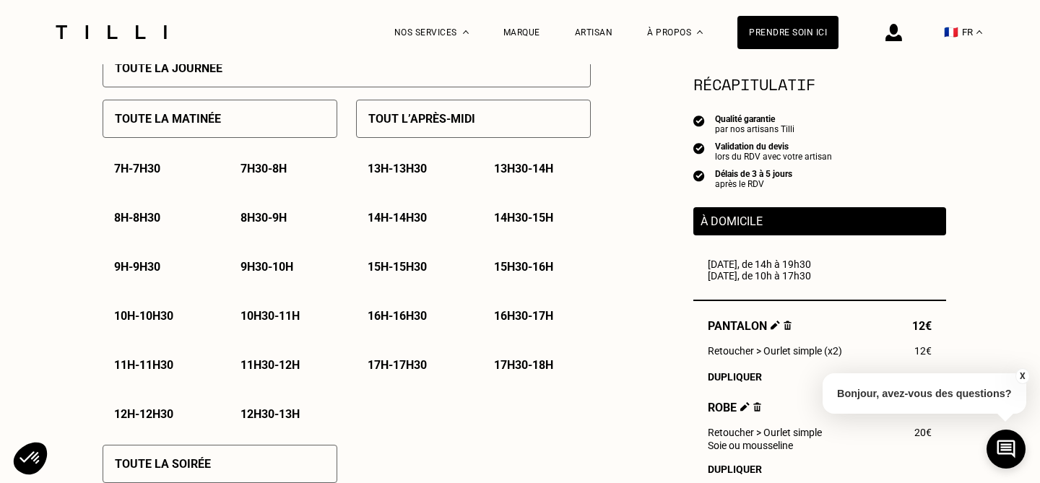
scroll to position [688, 0]
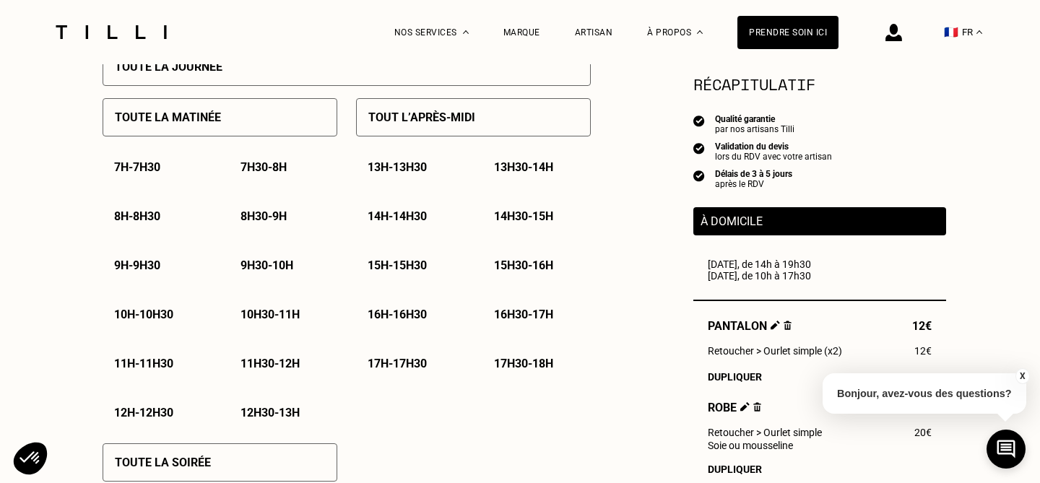
click at [220, 136] on div "Toute la matinée" at bounding box center [220, 117] width 235 height 38
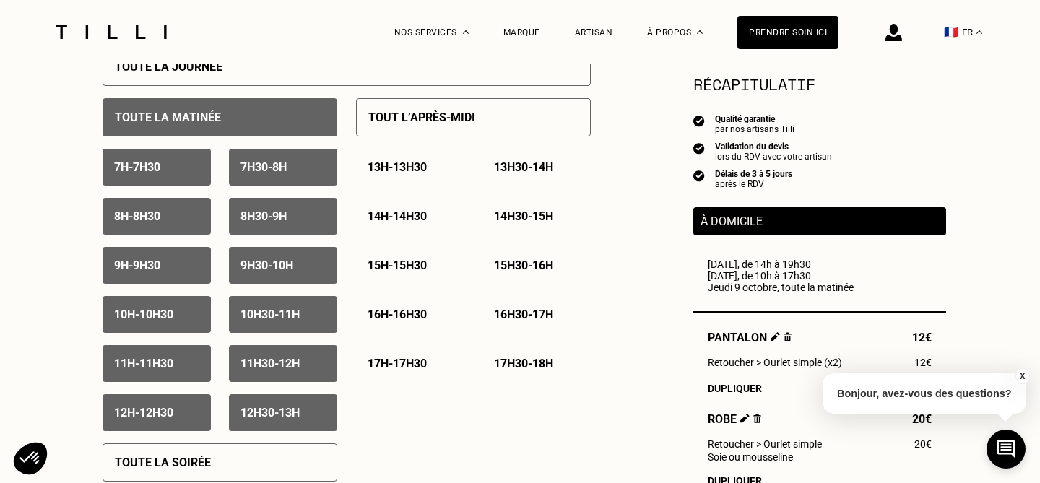
click at [147, 174] on p "7h - 7h30" at bounding box center [137, 167] width 46 height 14
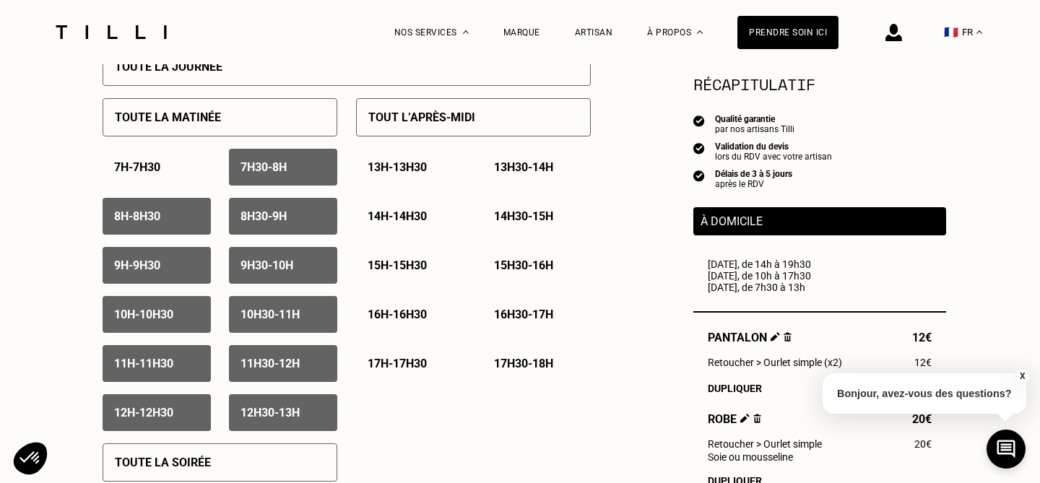
click at [149, 208] on div "8h - 8h30" at bounding box center [157, 216] width 108 height 37
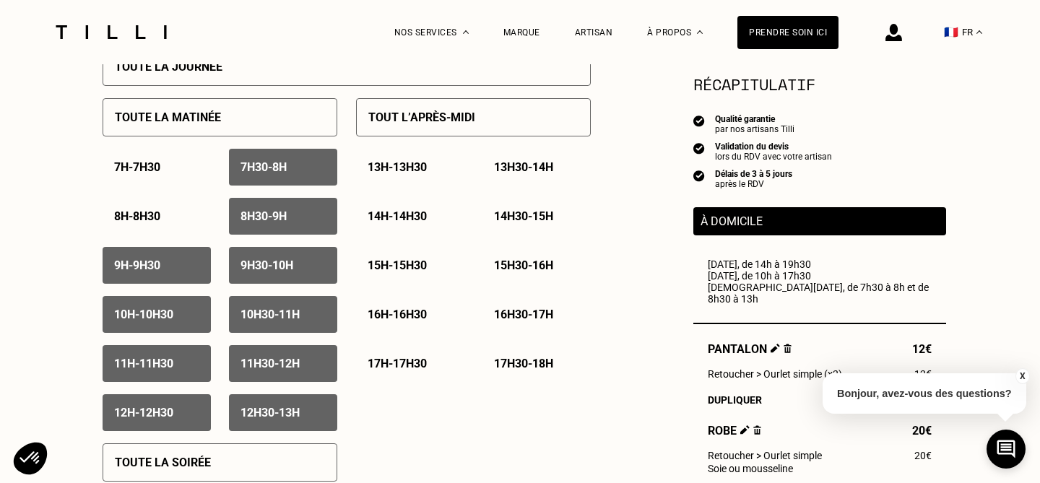
click at [157, 274] on div "9h - 9h30" at bounding box center [157, 265] width 108 height 37
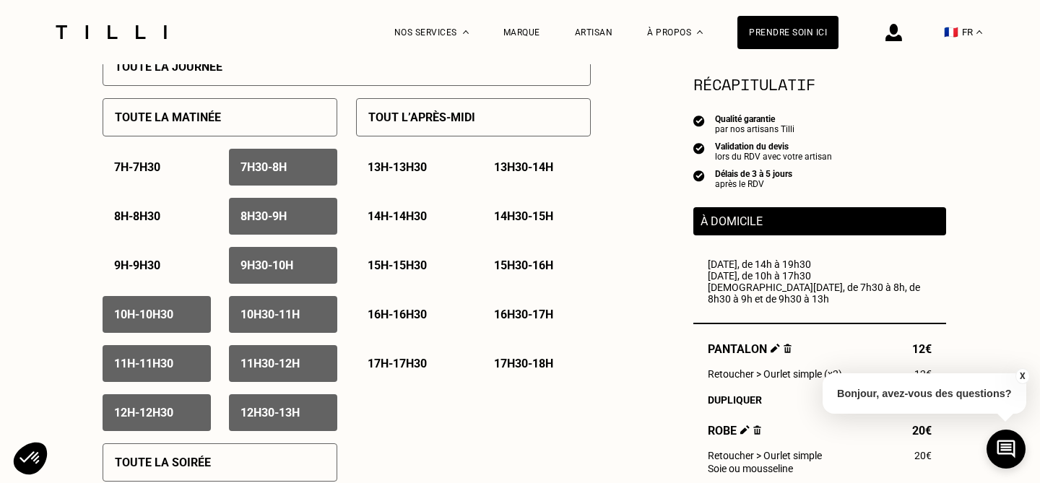
click at [238, 222] on div "8h30 - 9h" at bounding box center [283, 216] width 108 height 37
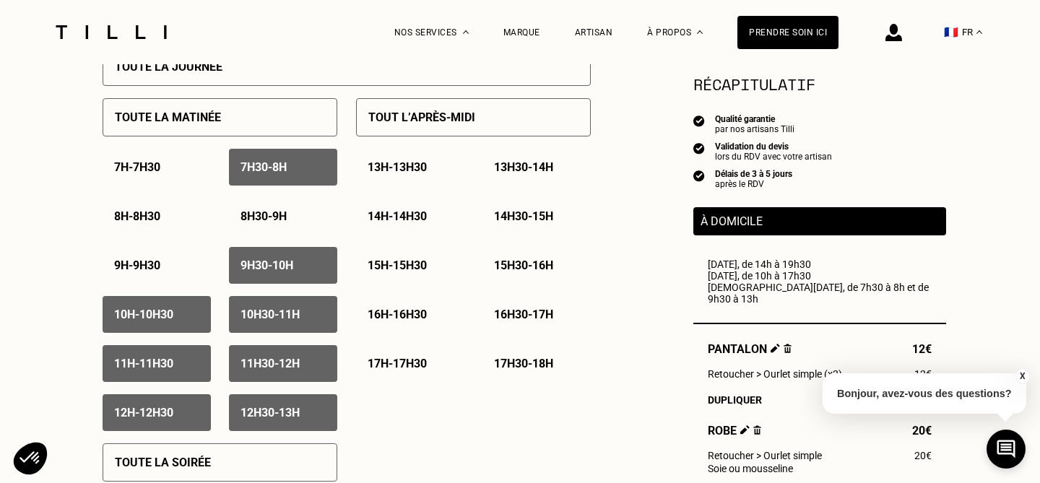
click at [264, 166] on p "7h30 - 8h" at bounding box center [263, 167] width 46 height 14
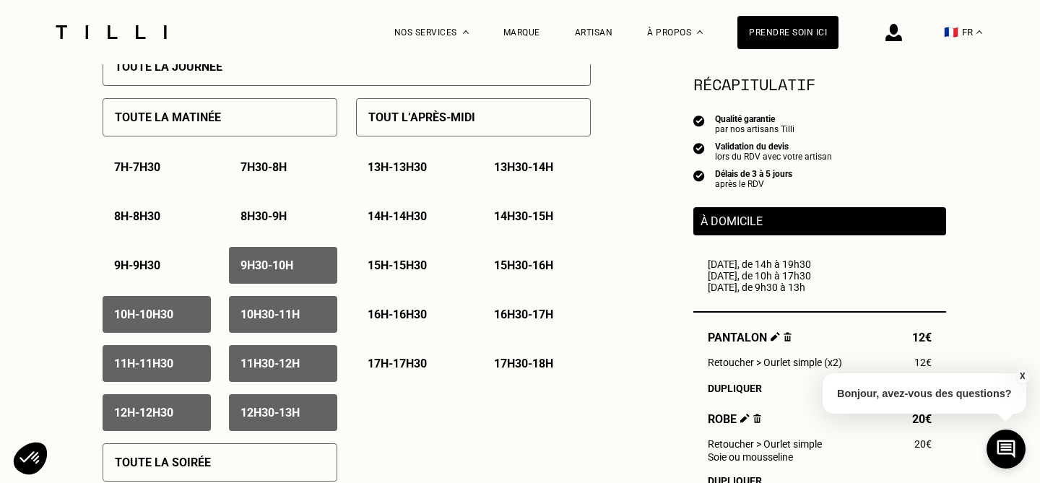
click at [266, 258] on div "9h30 - 10h" at bounding box center [283, 265] width 108 height 37
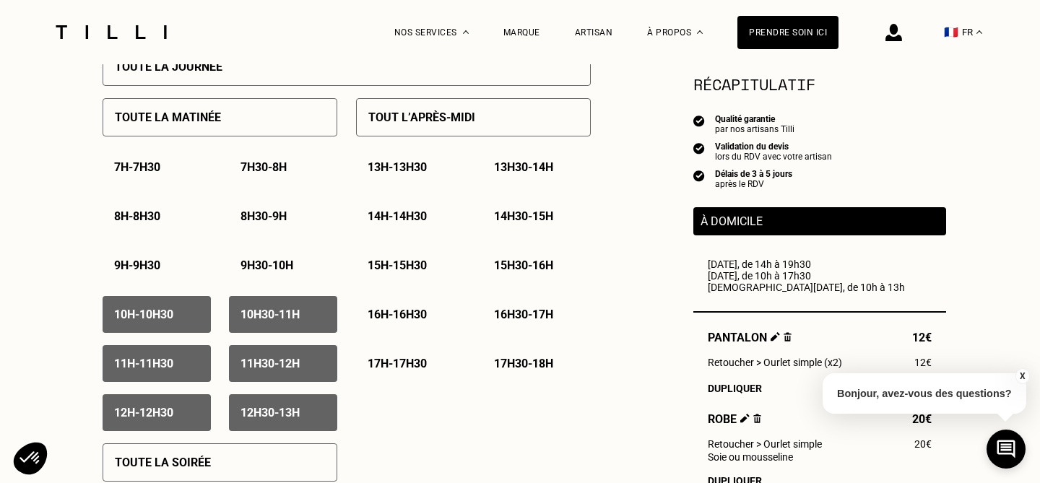
click at [394, 166] on p "13h - 13h30" at bounding box center [397, 167] width 59 height 14
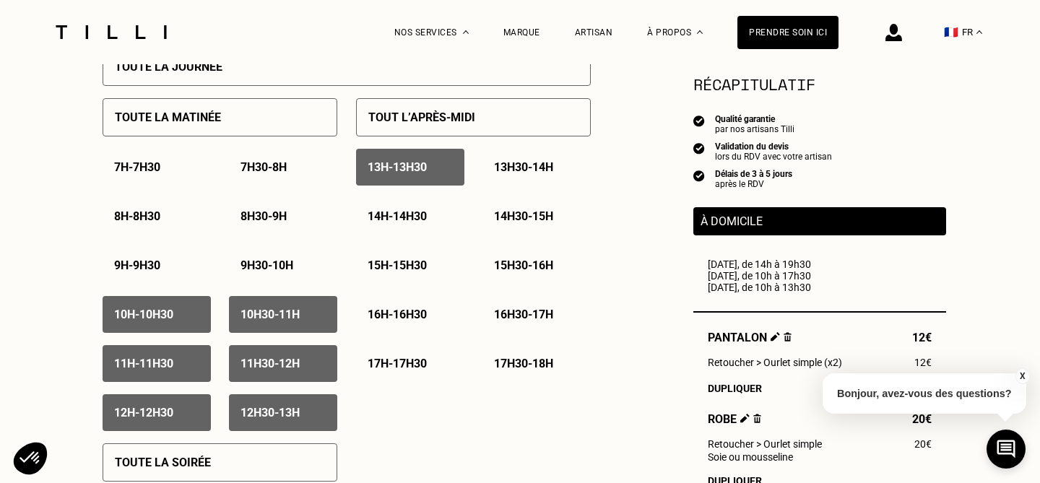
click at [549, 170] on p "13h30 - 14h" at bounding box center [523, 167] width 59 height 14
click at [401, 143] on div "Tout l’après-midi 13h - 13h30 13h30 - 14h 14h - 14h30 14h30 - 15h 15h - 15h30 1…" at bounding box center [473, 258] width 235 height 345
click at [408, 163] on p "13h - 13h30" at bounding box center [397, 167] width 59 height 14
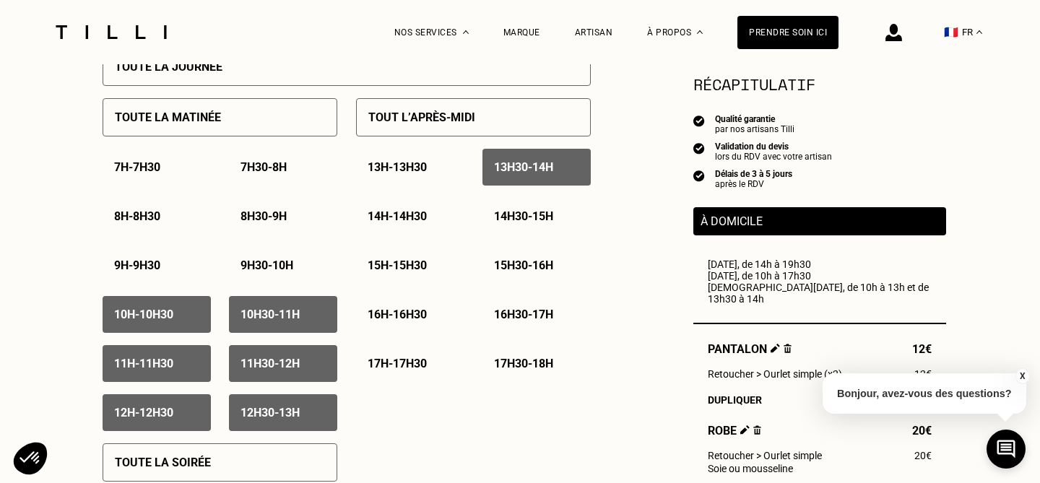
click at [409, 227] on div "14h - 14h30" at bounding box center [410, 216] width 108 height 37
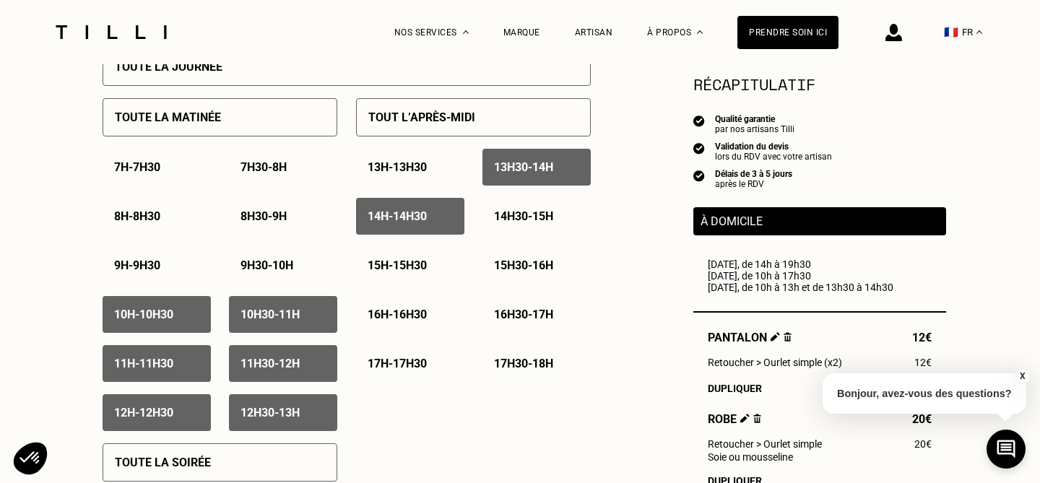
click at [531, 222] on p "14h30 - 15h" at bounding box center [523, 216] width 59 height 14
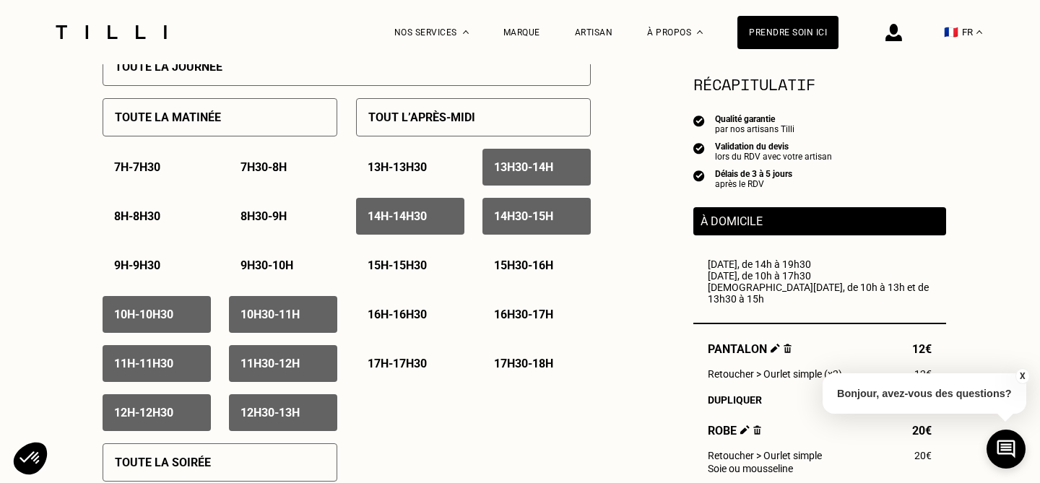
click at [406, 272] on p "15h - 15h30" at bounding box center [397, 265] width 59 height 14
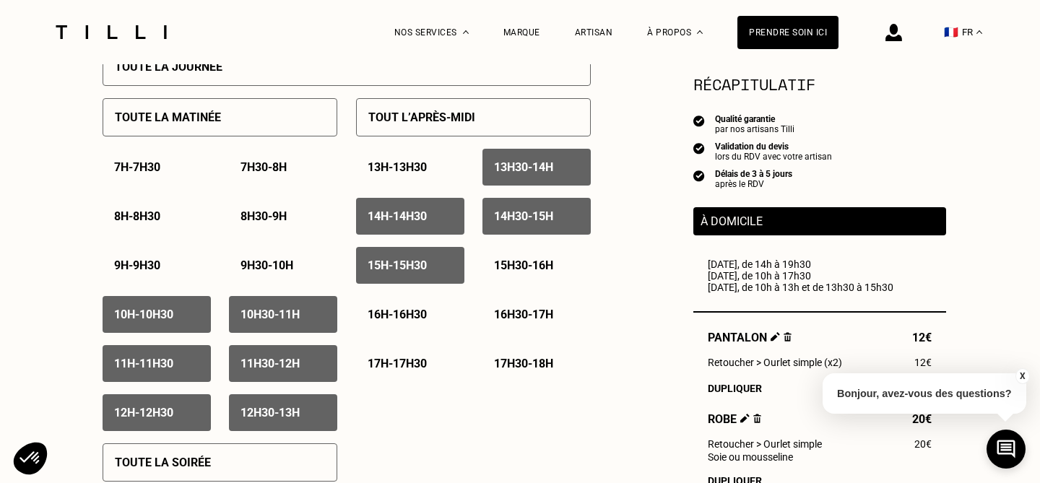
click at [407, 314] on p "16h - 16h30" at bounding box center [397, 315] width 59 height 14
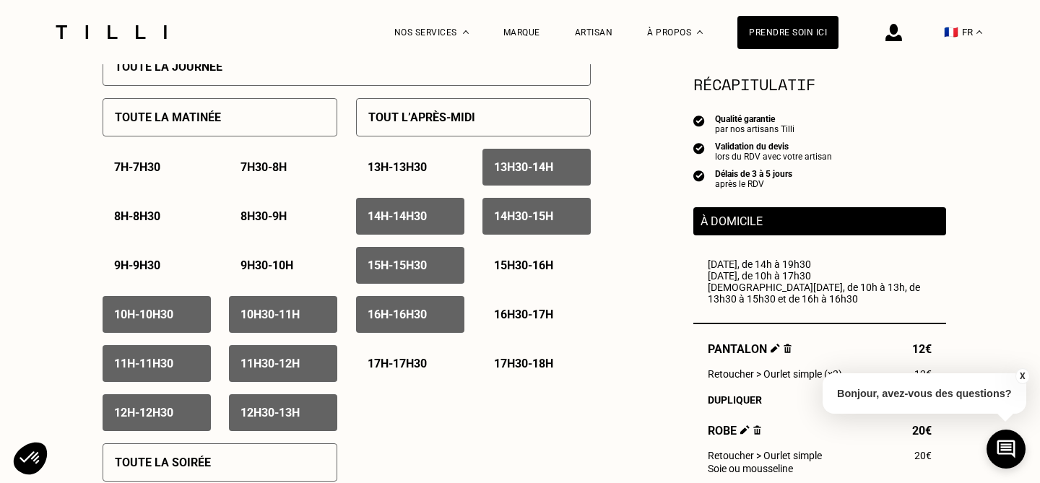
click at [506, 308] on div "16h30 - 17h" at bounding box center [536, 314] width 108 height 37
click at [510, 269] on p "15h30 - 16h" at bounding box center [523, 265] width 59 height 14
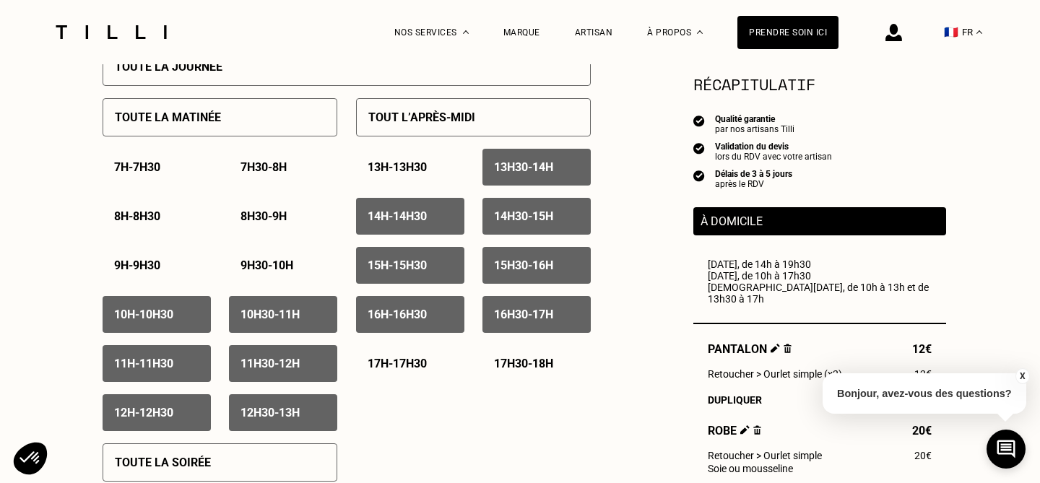
click at [414, 359] on p "17h - 17h30" at bounding box center [397, 364] width 59 height 14
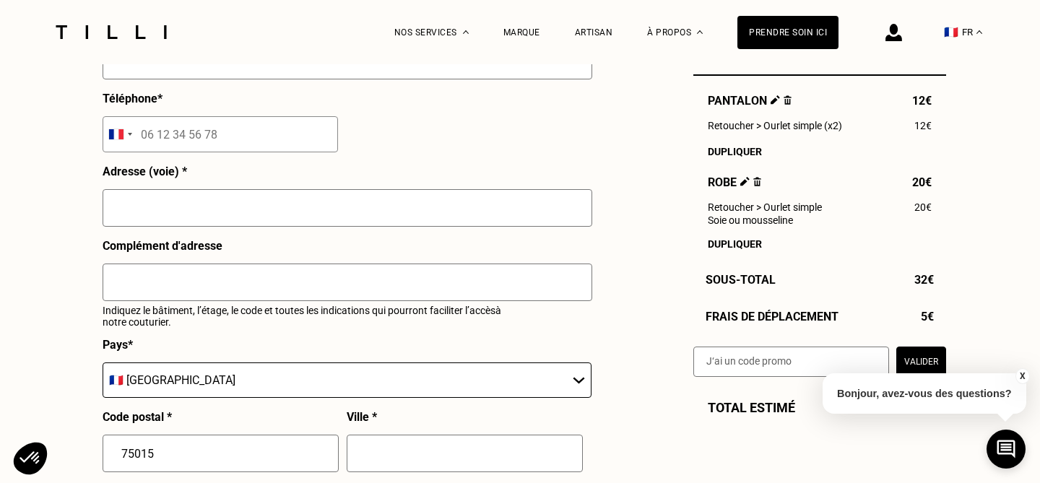
scroll to position [1493, 0]
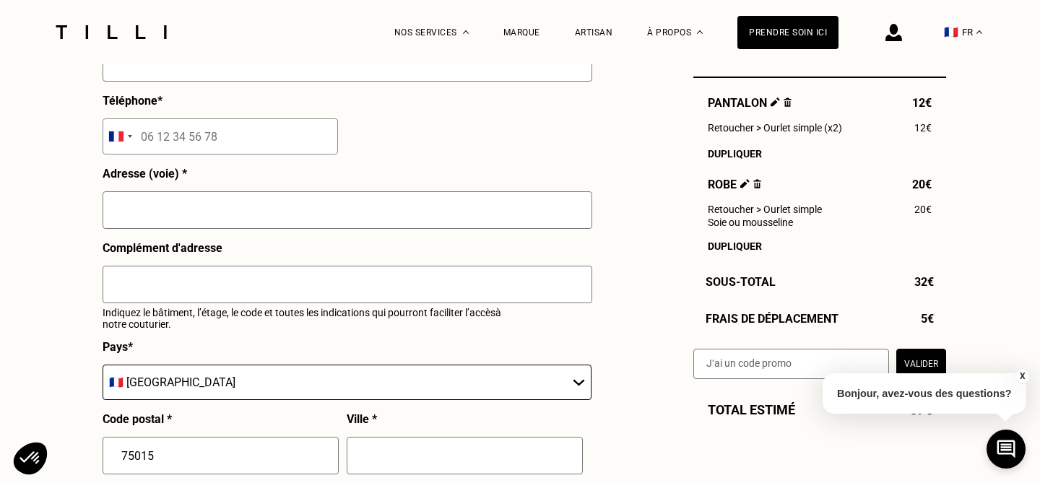
click at [191, 139] on input "tel" at bounding box center [220, 136] width 235 height 36
type input "06 30 21 49 01"
type input "Eva"
type input "Chaumien"
type input "[EMAIL_ADDRESS][DOMAIN_NAME]"
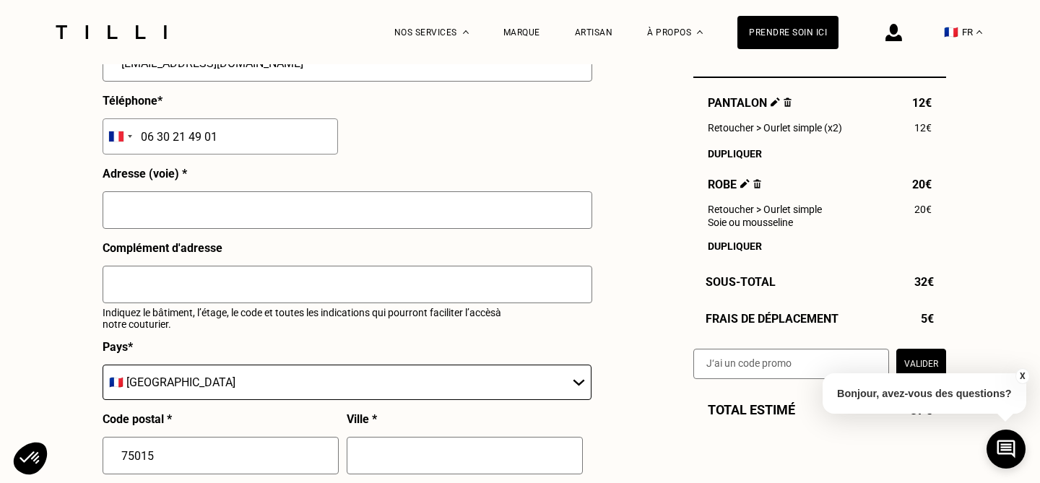
type input "19 Villa Croix Nivert"
type input "Bâtiment 19, étage 9"
type input "[GEOGRAPHIC_DATA]"
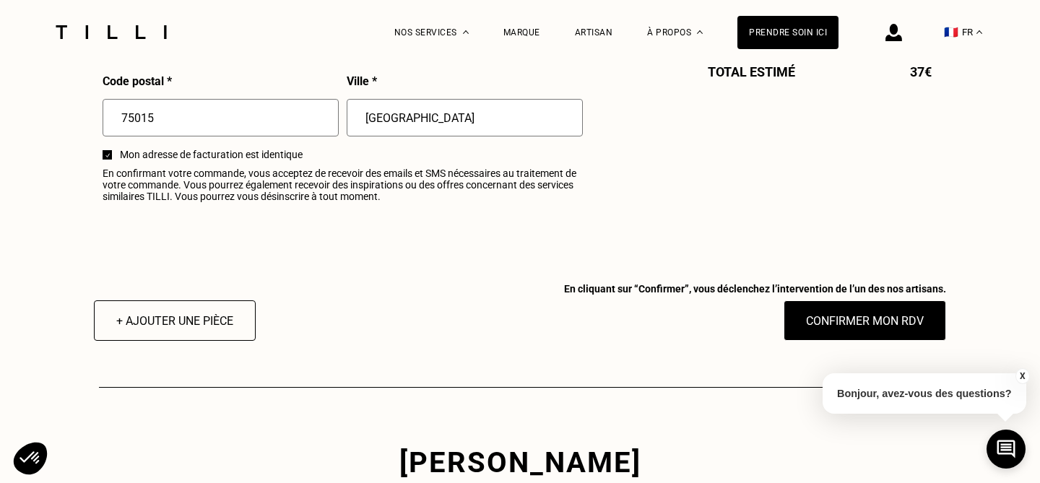
scroll to position [1836, 0]
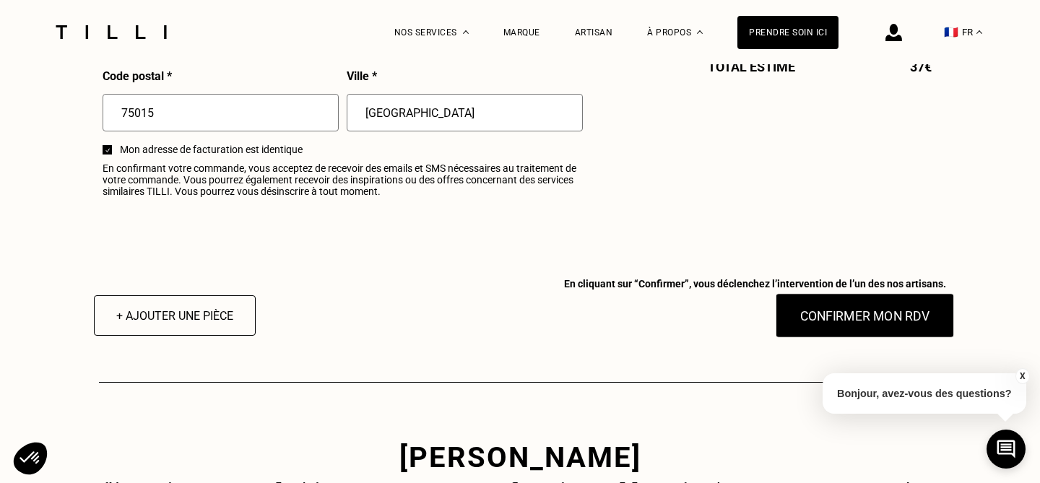
click at [820, 326] on button "Confirmer mon RDV" at bounding box center [864, 315] width 179 height 45
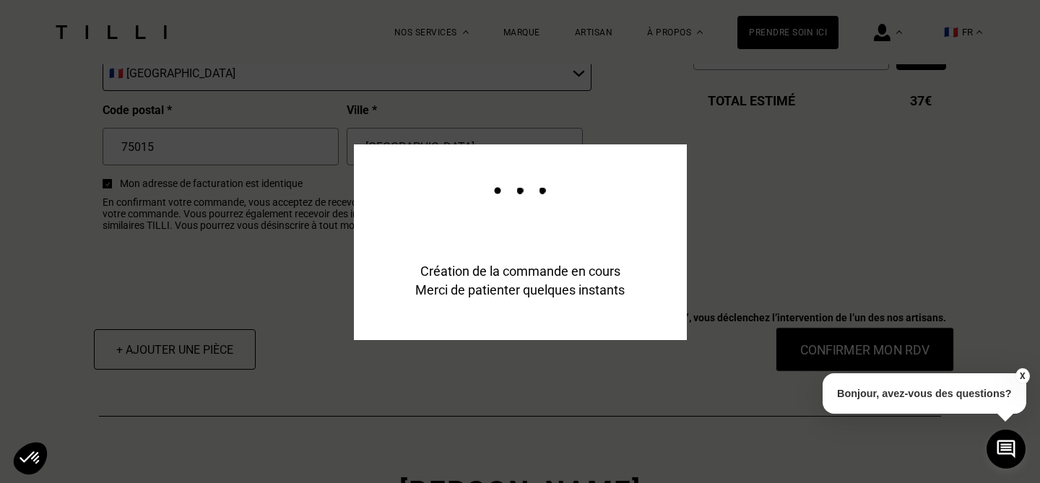
scroll to position [1871, 0]
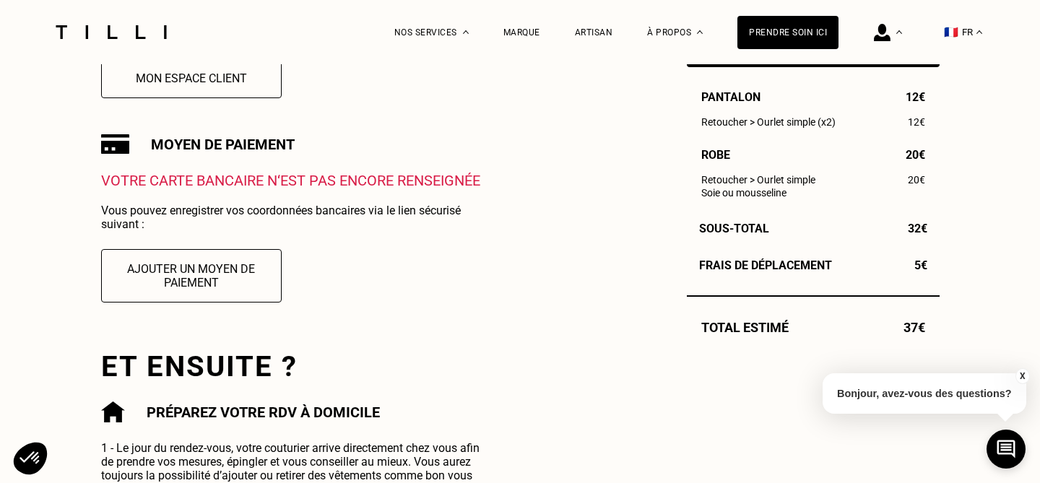
scroll to position [440, 0]
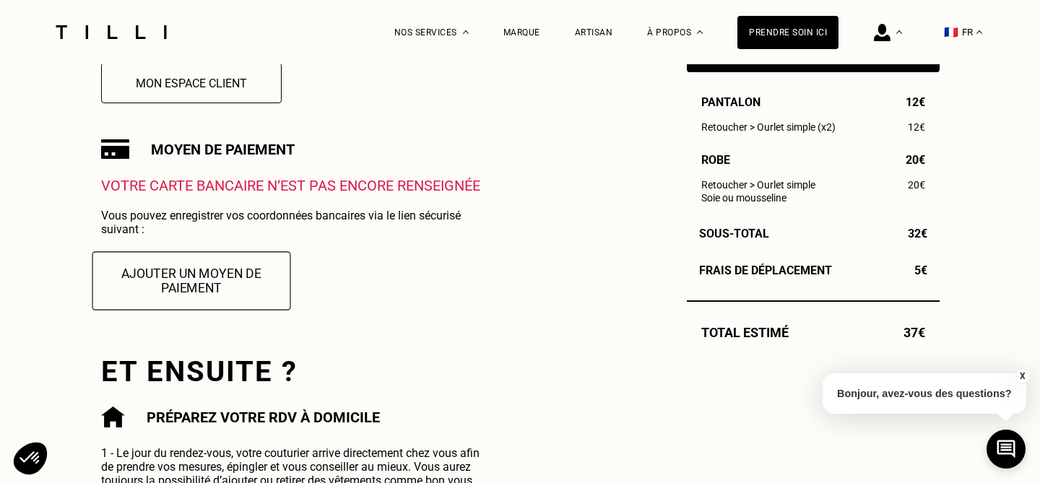
click at [212, 287] on button "Ajouter un moyen de paiement" at bounding box center [191, 280] width 199 height 58
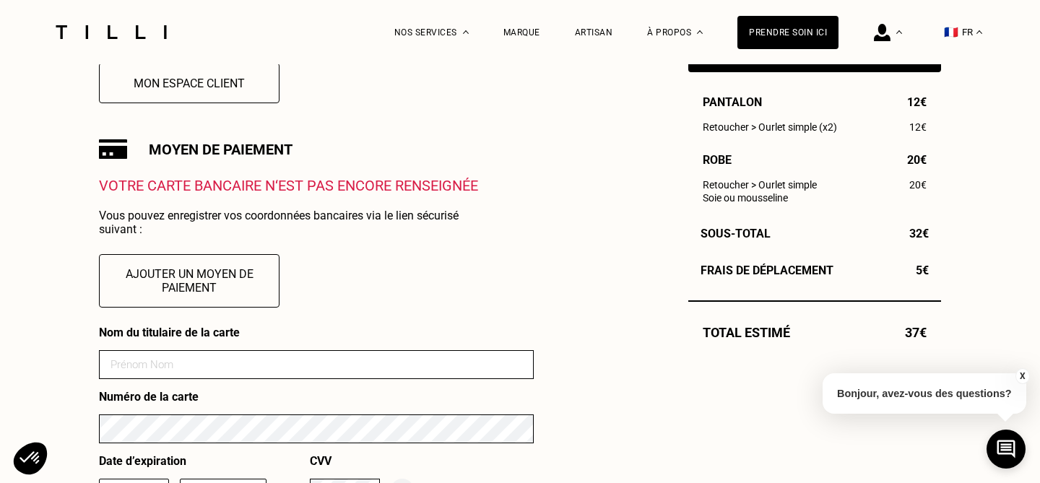
click at [212, 374] on input at bounding box center [316, 364] width 435 height 29
type input "[PERSON_NAME]"
type input "09"
type input "2026"
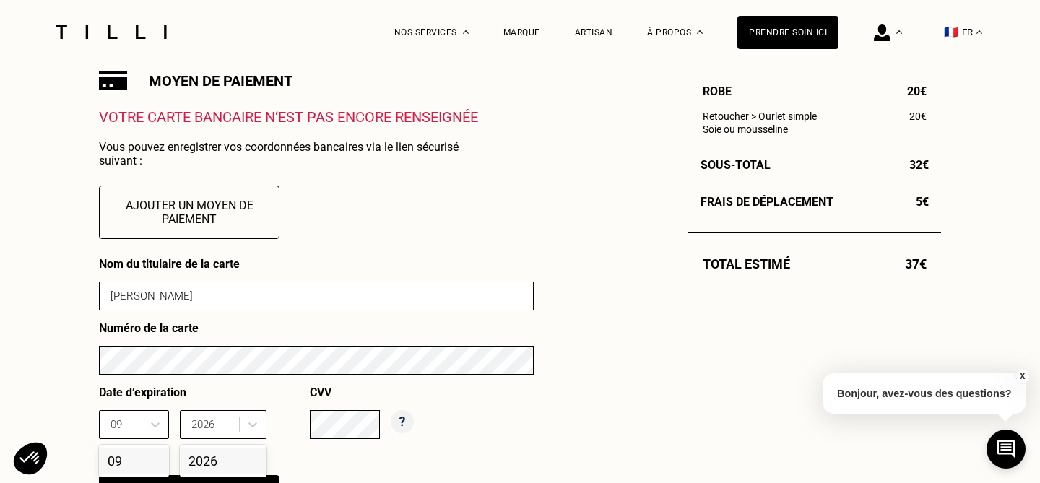
scroll to position [583, 0]
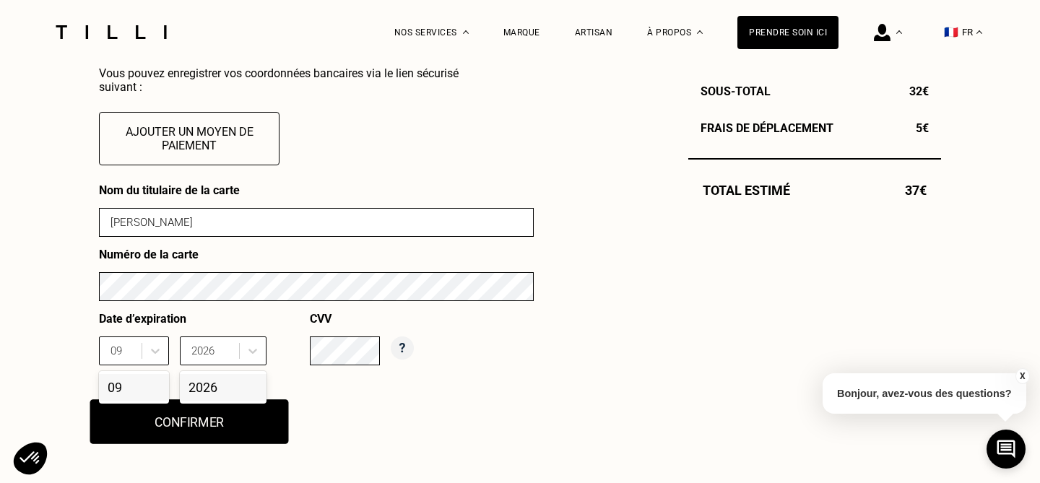
click at [235, 432] on button "Confirmer" at bounding box center [189, 421] width 199 height 45
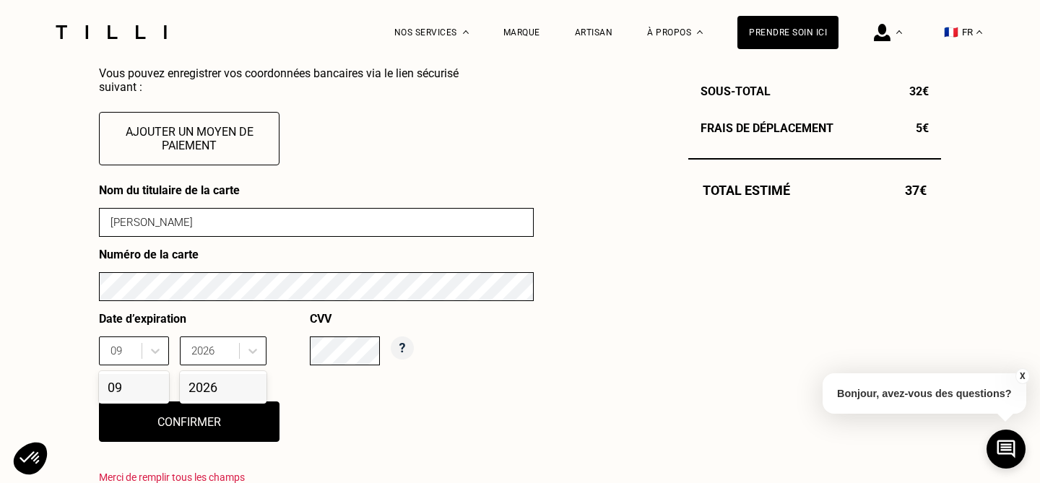
click at [390, 387] on div "Nom du titulaire de la carte [PERSON_NAME] Numéro de la carte Date d’expiration…" at bounding box center [316, 338] width 435 height 311
click at [136, 378] on div "09" at bounding box center [134, 387] width 70 height 27
click at [201, 385] on div "2026" at bounding box center [223, 387] width 87 height 27
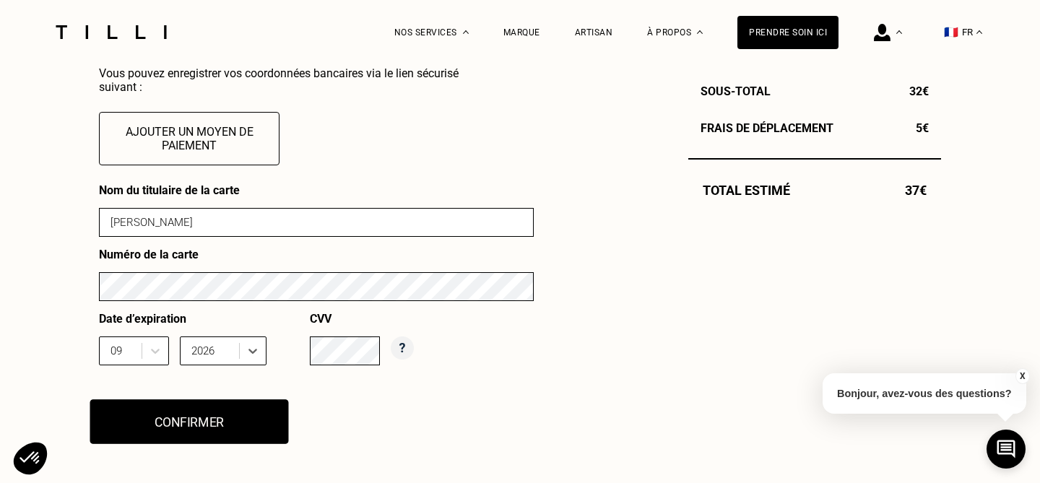
click at [227, 414] on button "Confirmer" at bounding box center [189, 421] width 199 height 45
